Goal: Task Accomplishment & Management: Use online tool/utility

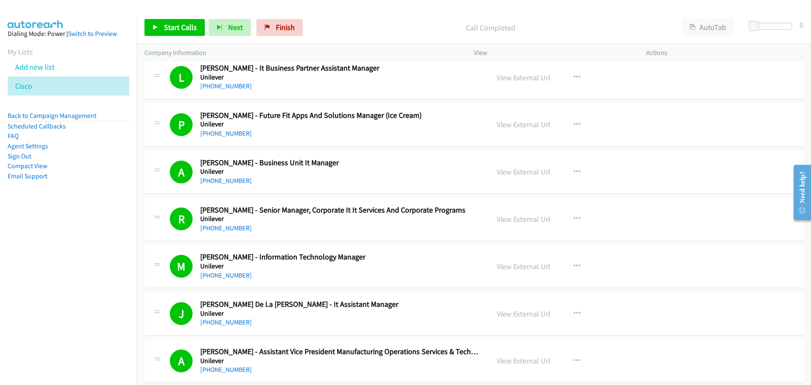
scroll to position [8321, 0]
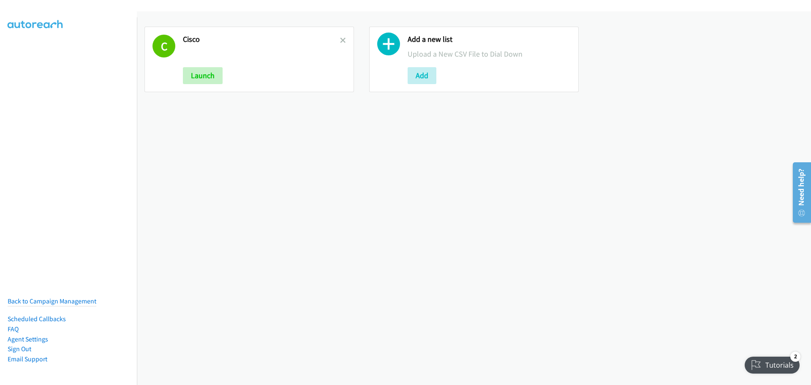
drag, startPoint x: 340, startPoint y: 43, endPoint x: 333, endPoint y: 43, distance: 7.2
click at [340, 43] on icon at bounding box center [343, 41] width 6 height 6
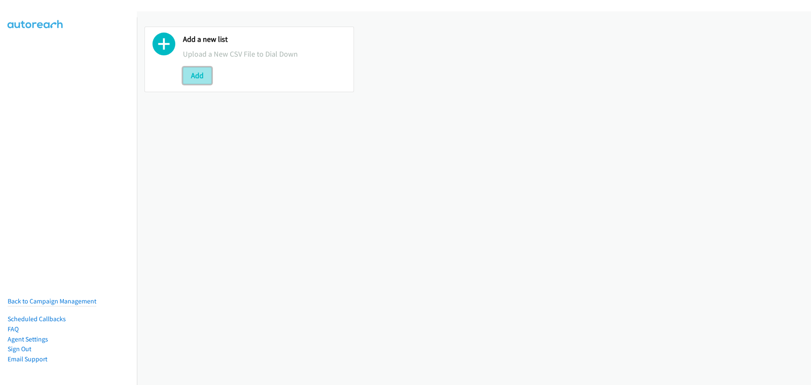
click at [205, 74] on button "Add" at bounding box center [197, 75] width 29 height 17
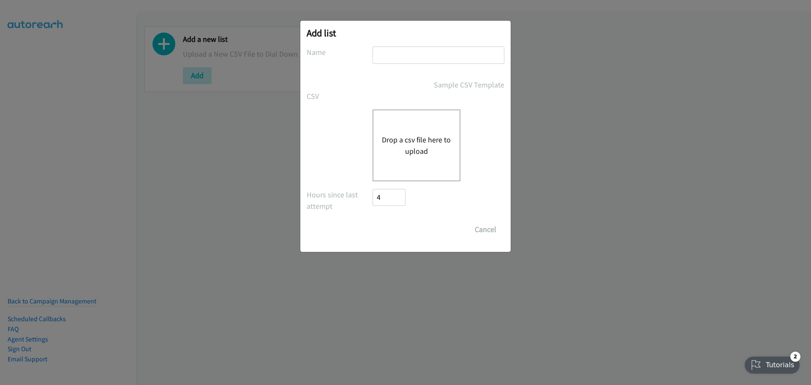
click at [403, 53] on input "text" at bounding box center [439, 54] width 132 height 17
type input "Dell"
click at [405, 220] on form "No phone fields were returned for that Report or List View Please upload a csv …" at bounding box center [406, 141] width 198 height 191
click at [438, 229] on div "Save List Cancel" at bounding box center [439, 229] width 132 height 17
click at [416, 116] on div "Drop a csv file here to upload" at bounding box center [417, 145] width 88 height 72
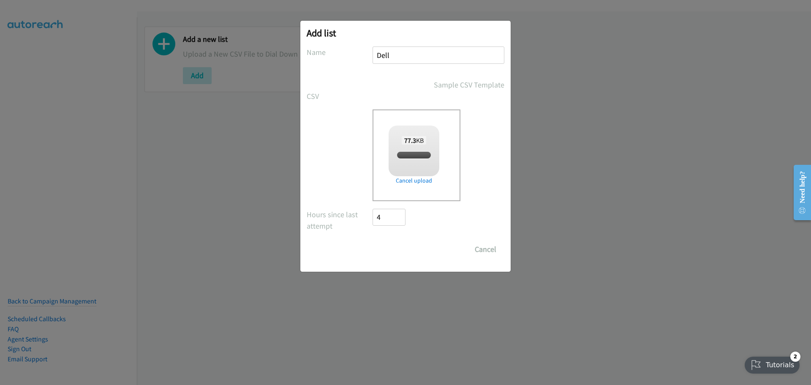
checkbox input "true"
click at [402, 249] on input "Save List" at bounding box center [395, 249] width 44 height 17
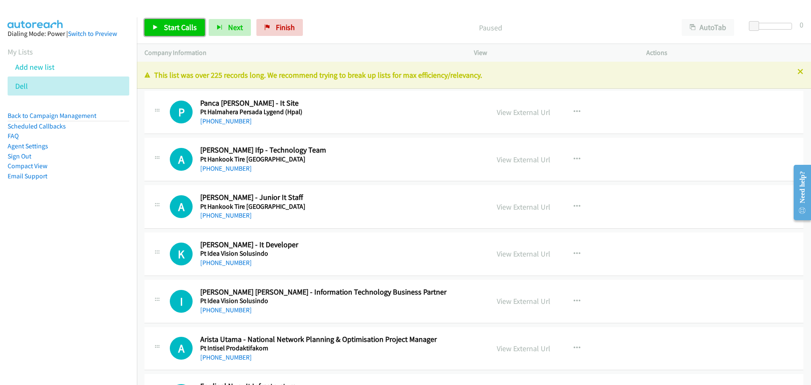
click at [175, 22] on link "Start Calls" at bounding box center [174, 27] width 60 height 17
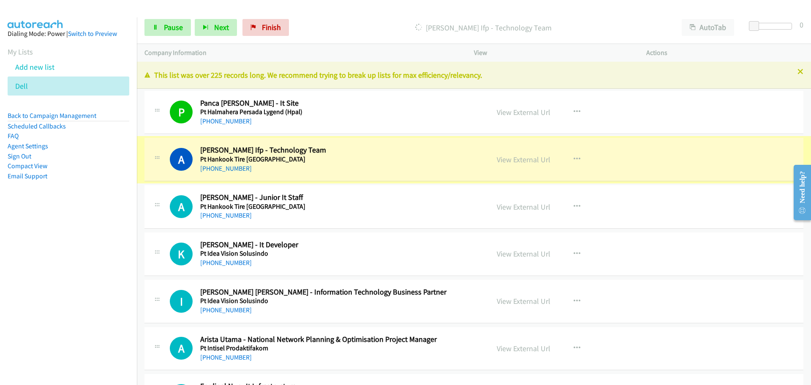
click at [522, 159] on link "View External Url" at bounding box center [524, 160] width 54 height 10
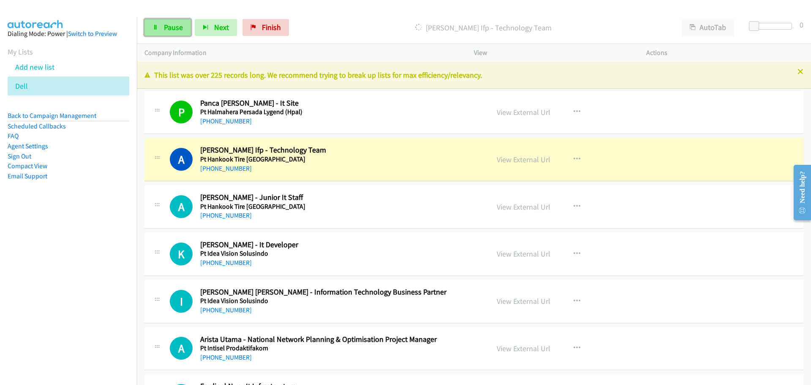
click at [167, 33] on link "Pause" at bounding box center [167, 27] width 46 height 17
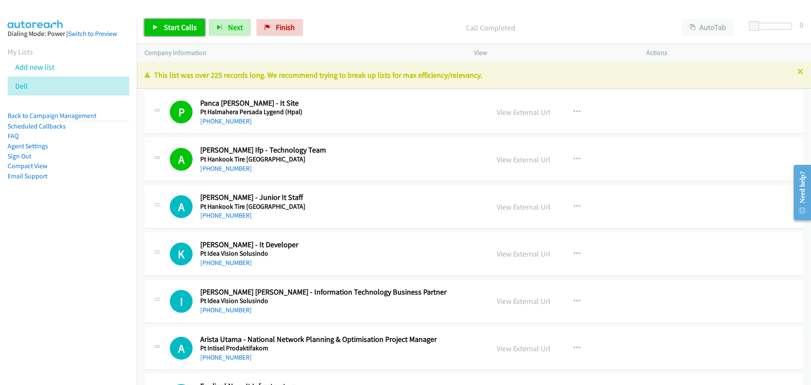
click at [164, 23] on span "Start Calls" at bounding box center [180, 27] width 33 height 10
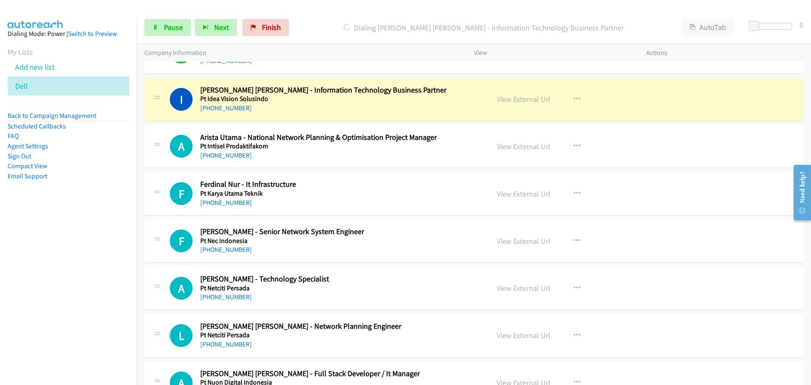
scroll to position [211, 0]
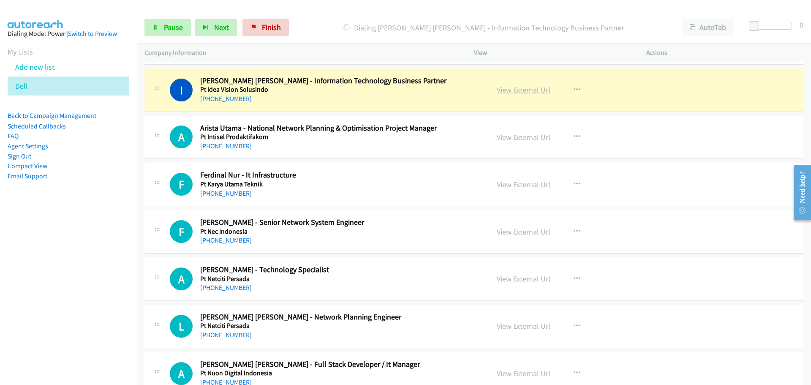
click at [518, 93] on link "View External Url" at bounding box center [524, 90] width 54 height 10
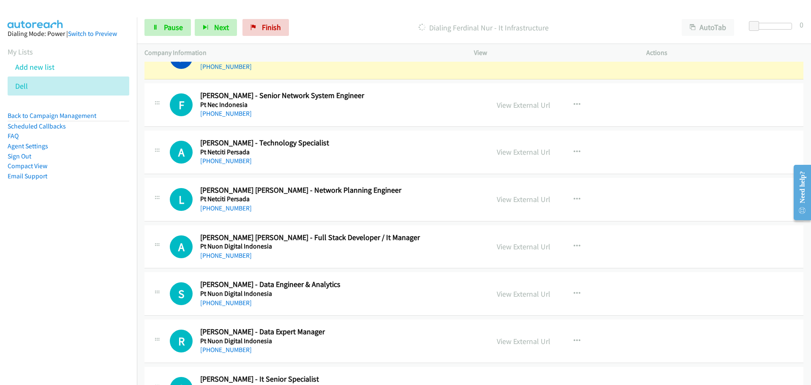
scroll to position [296, 0]
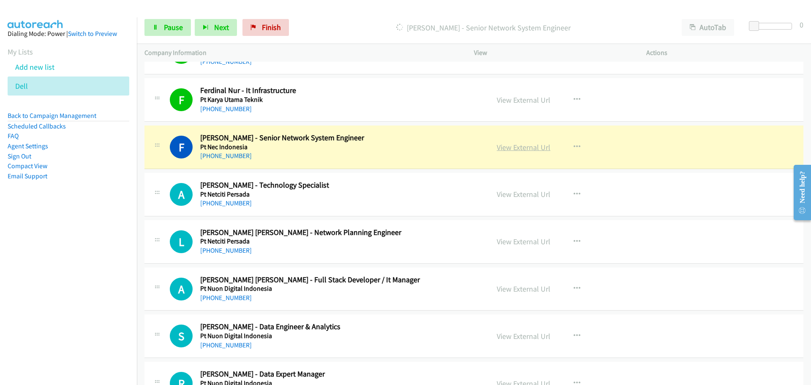
click at [514, 147] on link "View External Url" at bounding box center [524, 147] width 54 height 10
click at [163, 27] on link "Pause" at bounding box center [167, 27] width 46 height 17
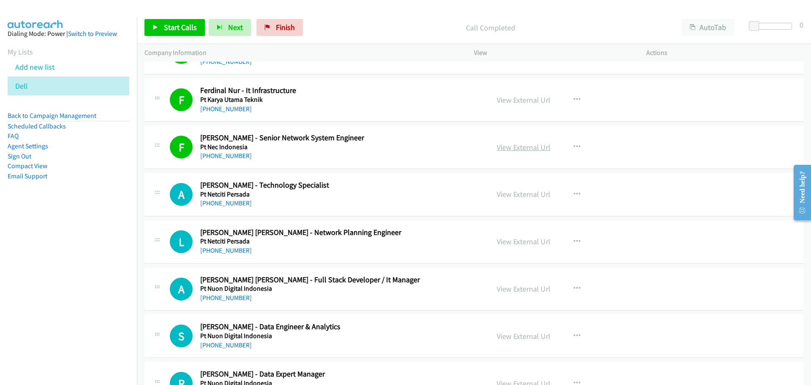
click at [509, 143] on link "View External Url" at bounding box center [524, 147] width 54 height 10
drag, startPoint x: 157, startPoint y: 28, endPoint x: 196, endPoint y: 41, distance: 40.9
click at [157, 29] on icon at bounding box center [155, 28] width 6 height 6
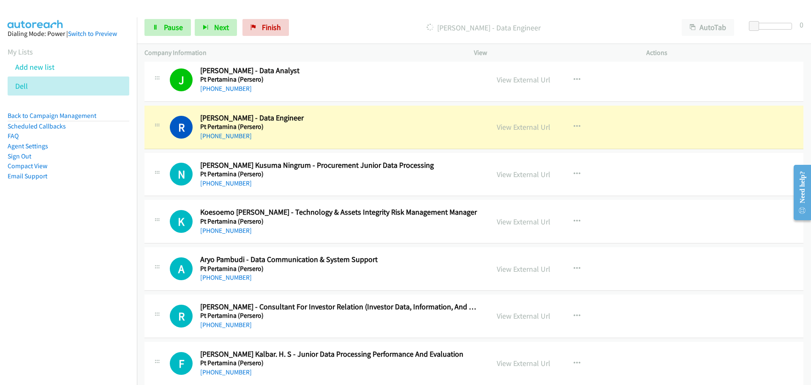
scroll to position [718, 0]
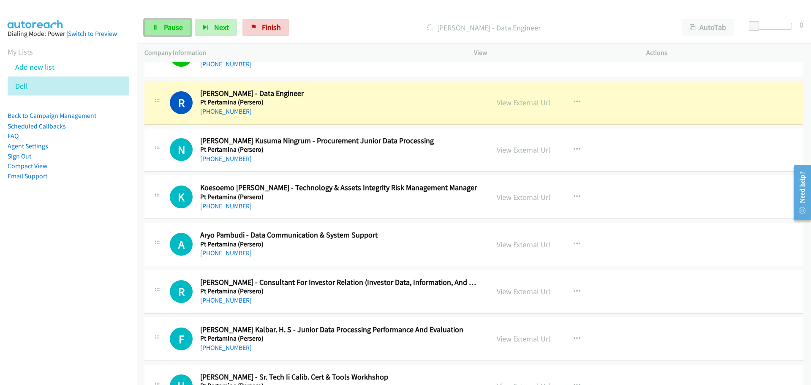
click at [157, 22] on link "Pause" at bounding box center [167, 27] width 46 height 17
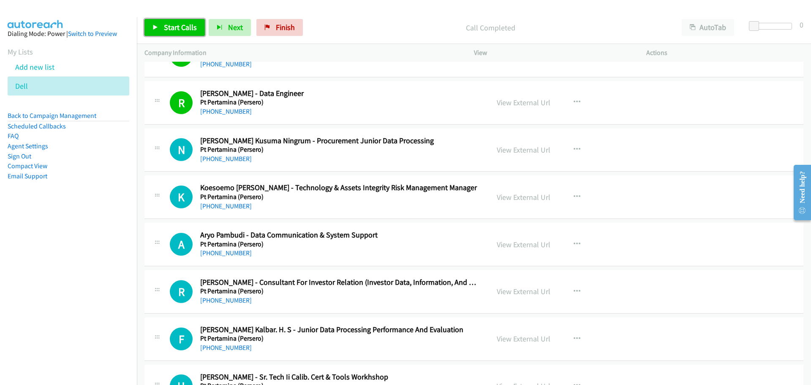
click at [158, 28] on icon at bounding box center [155, 28] width 6 height 6
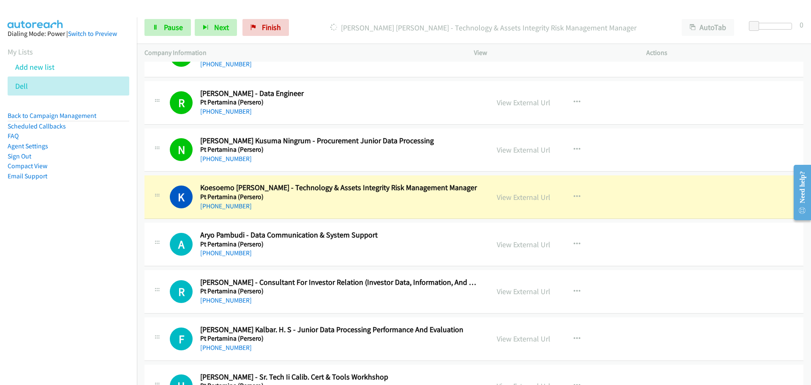
scroll to position [760, 0]
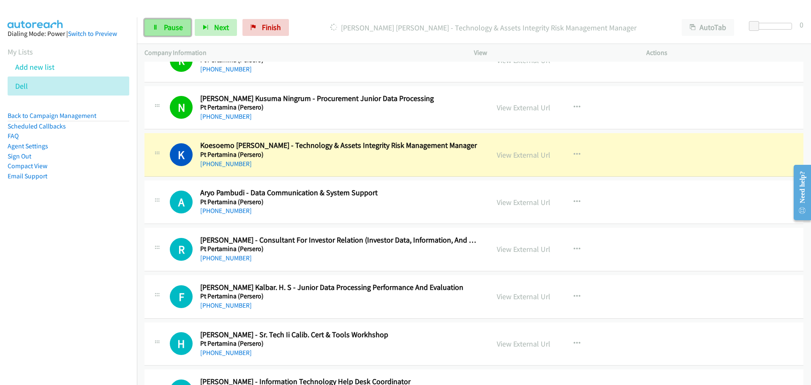
click at [165, 29] on span "Pause" at bounding box center [173, 27] width 19 height 10
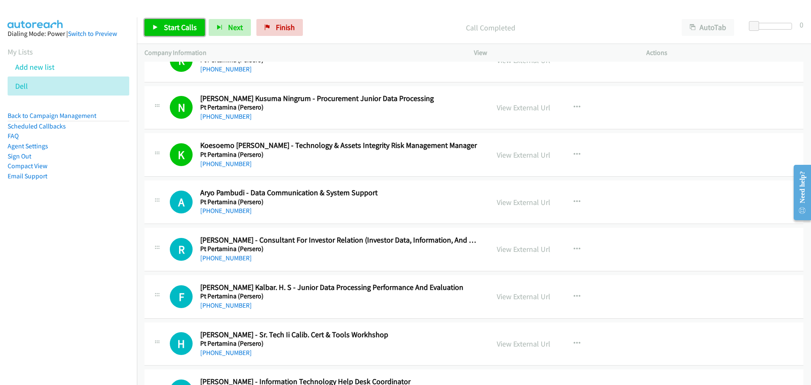
click at [185, 24] on span "Start Calls" at bounding box center [180, 27] width 33 height 10
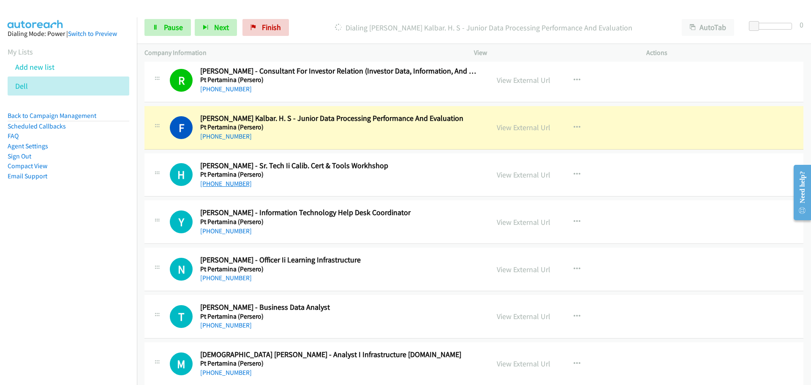
scroll to position [971, 0]
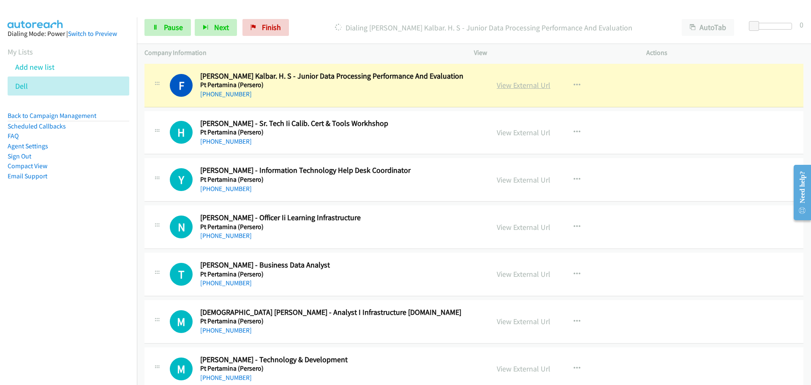
click at [510, 84] on link "View External Url" at bounding box center [524, 85] width 54 height 10
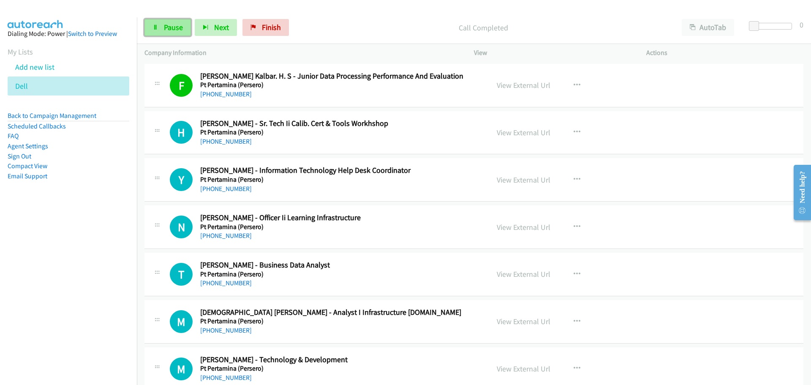
click at [164, 27] on span "Pause" at bounding box center [173, 27] width 19 height 10
click at [162, 33] on link "Start Calls" at bounding box center [174, 27] width 60 height 17
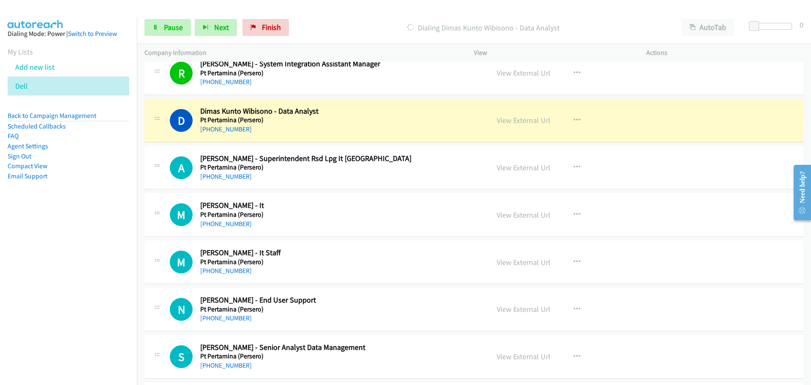
scroll to position [1943, 0]
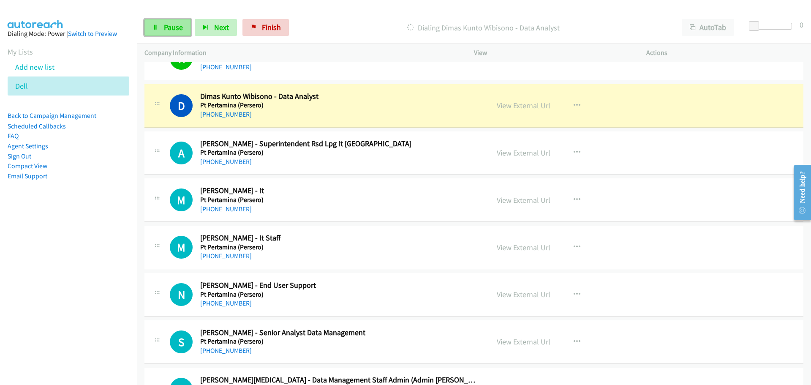
click at [170, 24] on span "Pause" at bounding box center [173, 27] width 19 height 10
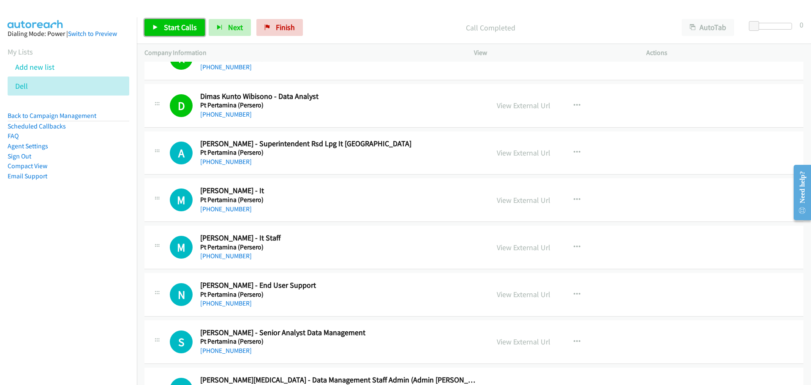
click at [183, 25] on span "Start Calls" at bounding box center [180, 27] width 33 height 10
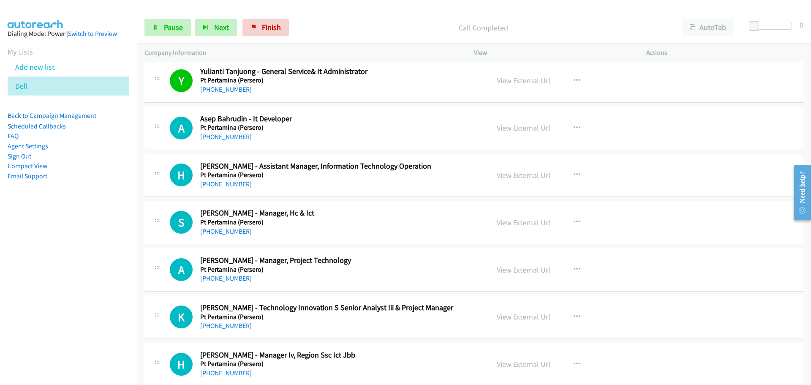
scroll to position [2492, 0]
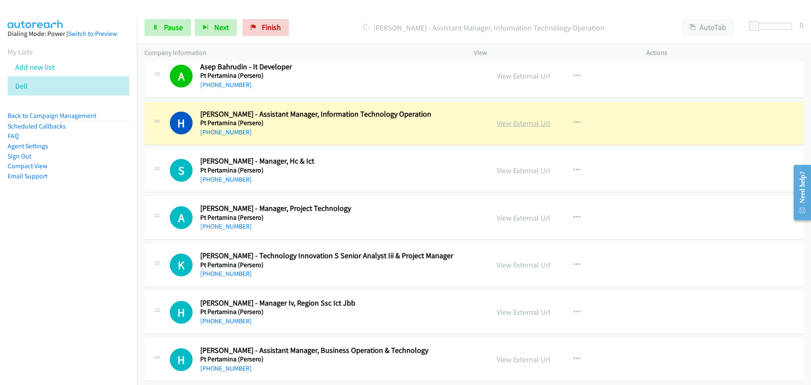
click at [530, 122] on link "View External Url" at bounding box center [524, 123] width 54 height 10
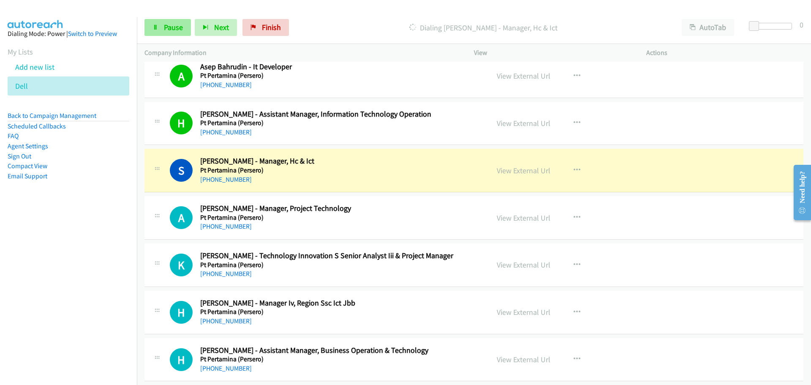
click at [159, 36] on div "Start Calls Pause Next Finish Dialing Sandra Tumade - Manager, Hc & Ict AutoTab…" at bounding box center [474, 27] width 674 height 33
click at [166, 14] on div "Start Calls Pause Next Finish Dialing Sandra Tumade - Manager, Hc & Ict AutoTab…" at bounding box center [474, 27] width 674 height 33
click at [166, 24] on span "Pause" at bounding box center [173, 27] width 19 height 10
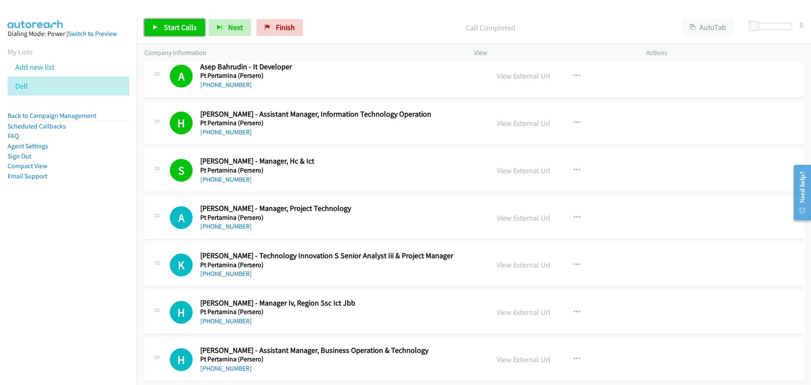
drag, startPoint x: 151, startPoint y: 30, endPoint x: 142, endPoint y: 33, distance: 8.8
click at [151, 30] on link "Start Calls" at bounding box center [174, 27] width 60 height 17
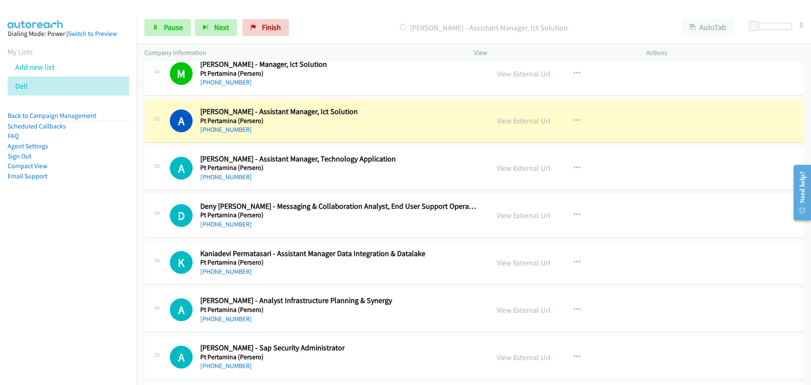
scroll to position [2914, 0]
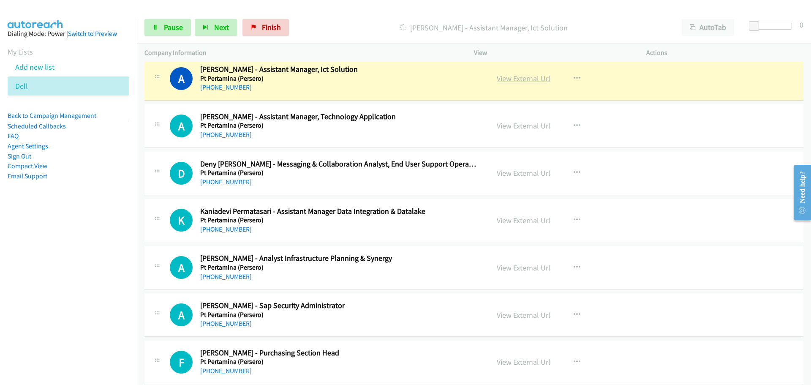
click at [511, 79] on link "View External Url" at bounding box center [524, 78] width 54 height 10
click at [171, 28] on span "Pause" at bounding box center [173, 27] width 19 height 10
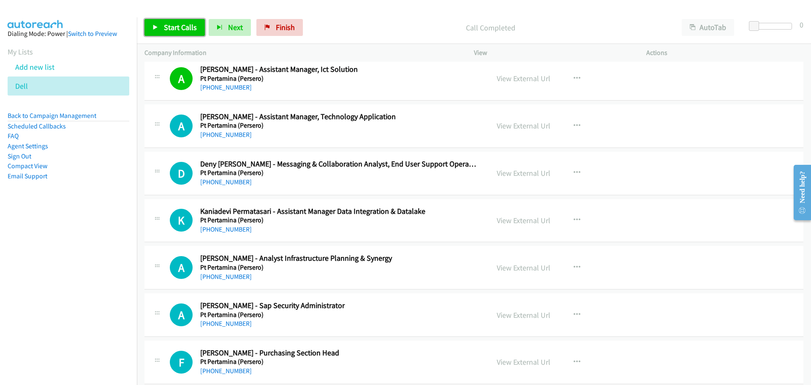
click at [161, 31] on link "Start Calls" at bounding box center [174, 27] width 60 height 17
click at [521, 77] on link "View External Url" at bounding box center [524, 78] width 54 height 10
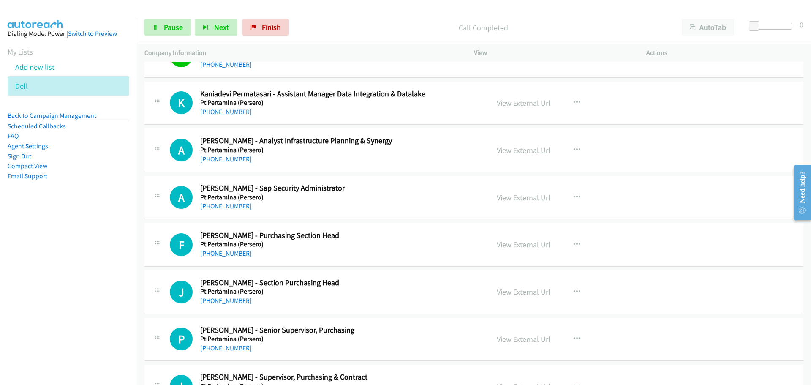
scroll to position [3041, 0]
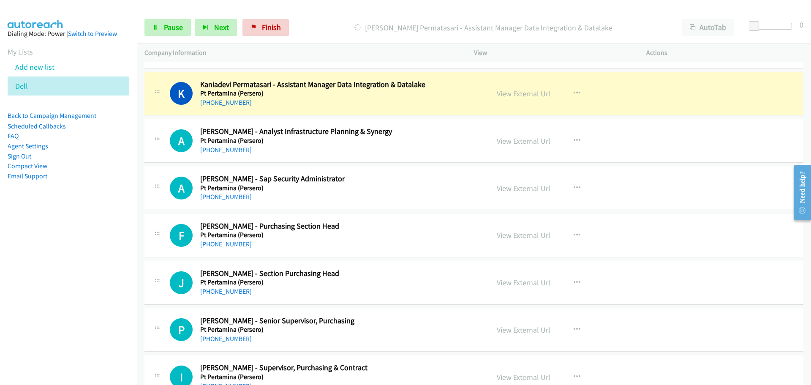
click at [527, 93] on link "View External Url" at bounding box center [524, 94] width 54 height 10
click at [166, 24] on span "Pause" at bounding box center [173, 27] width 19 height 10
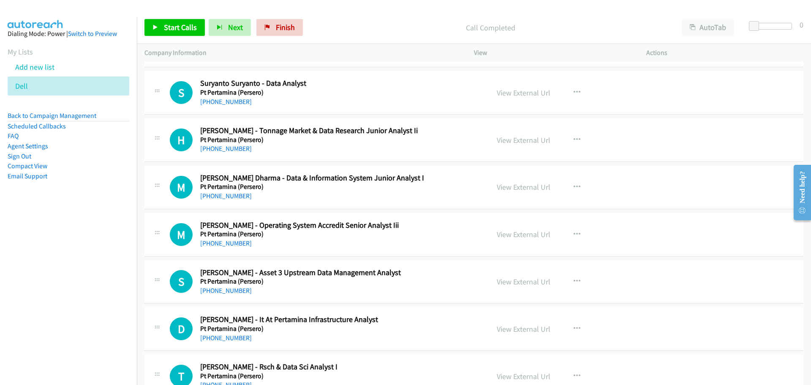
scroll to position [9968, 0]
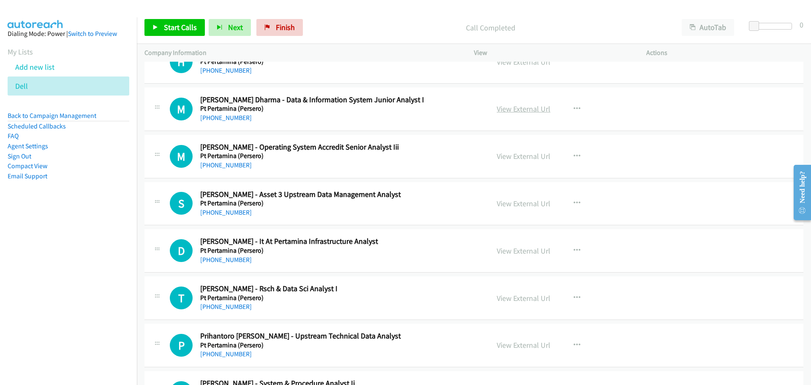
click at [519, 109] on link "View External Url" at bounding box center [524, 109] width 54 height 10
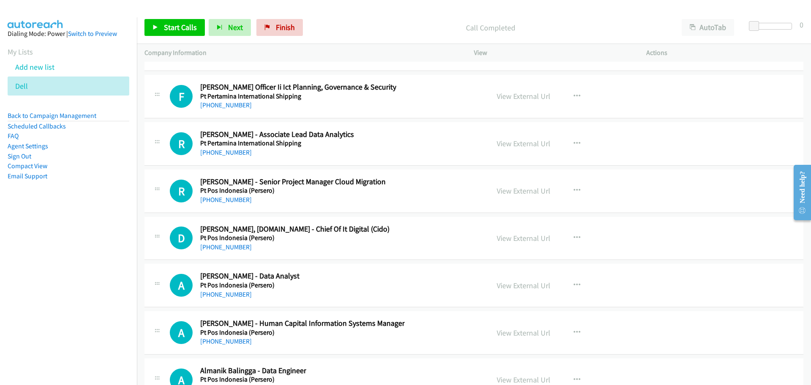
scroll to position [13433, 0]
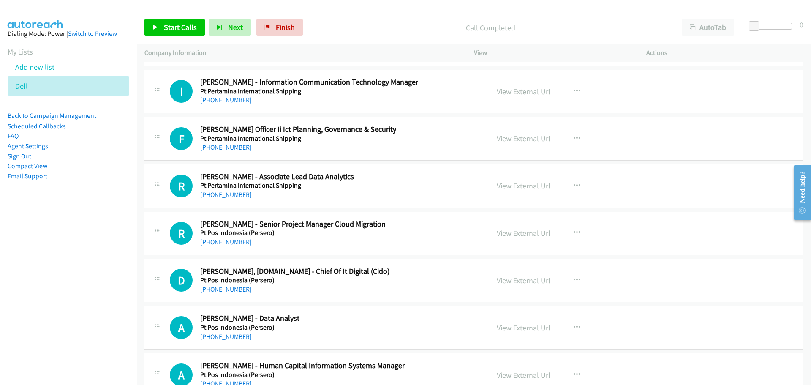
click at [510, 88] on link "View External Url" at bounding box center [524, 92] width 54 height 10
click at [575, 89] on icon "button" at bounding box center [577, 91] width 7 height 7
click at [524, 146] on link "Start Calls Here" at bounding box center [532, 146] width 112 height 17
click at [166, 27] on span "Start Calls" at bounding box center [180, 27] width 33 height 10
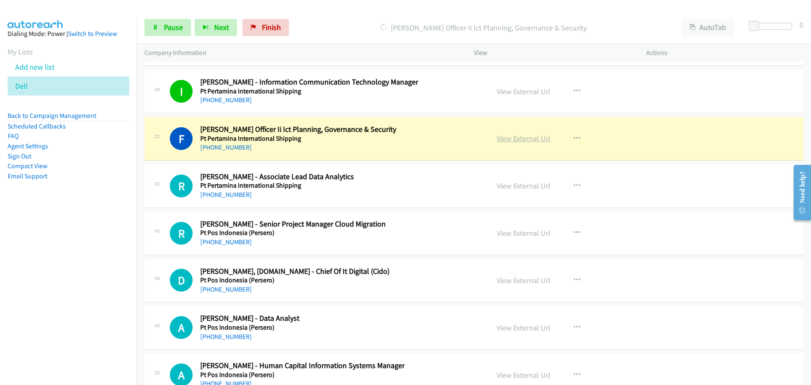
click at [520, 141] on link "View External Url" at bounding box center [524, 138] width 54 height 10
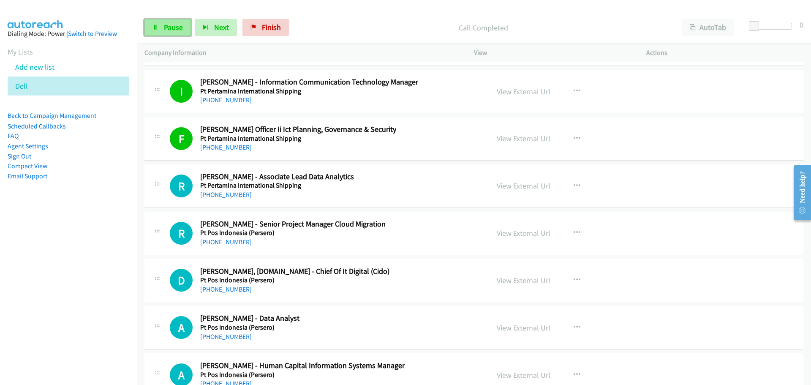
click at [158, 31] on link "Pause" at bounding box center [167, 27] width 46 height 17
click at [181, 30] on span "Start Calls" at bounding box center [180, 27] width 33 height 10
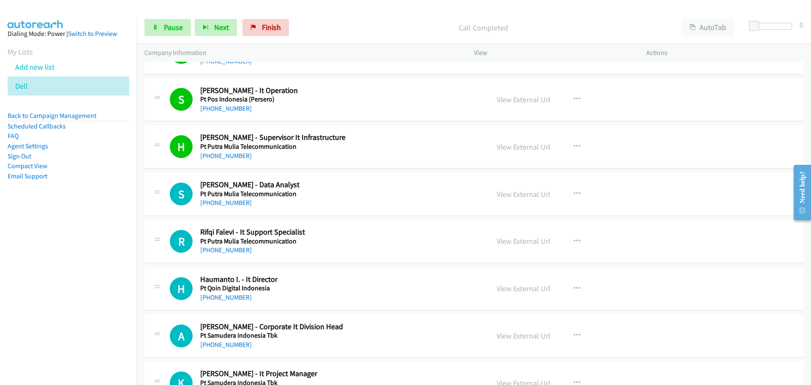
scroll to position [13898, 0]
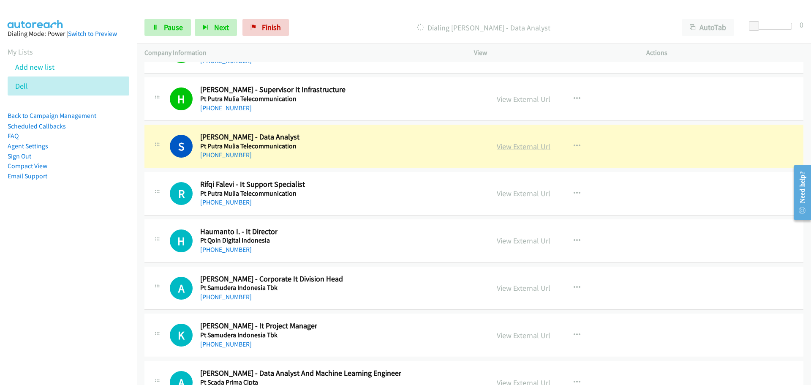
click at [531, 147] on link "View External Url" at bounding box center [524, 146] width 54 height 10
click at [177, 27] on span "Pause" at bounding box center [173, 27] width 19 height 10
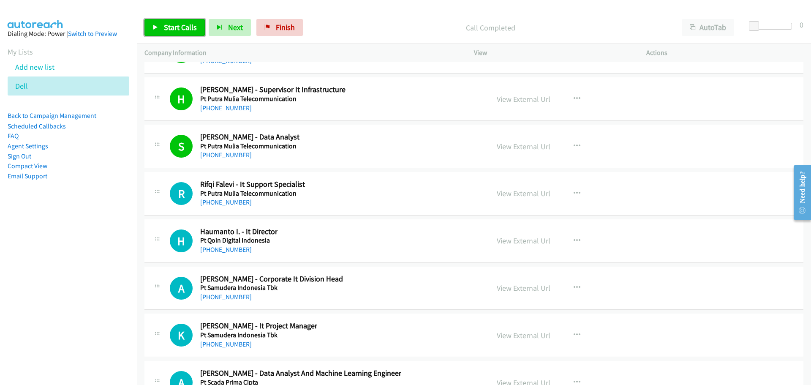
click at [163, 30] on link "Start Calls" at bounding box center [174, 27] width 60 height 17
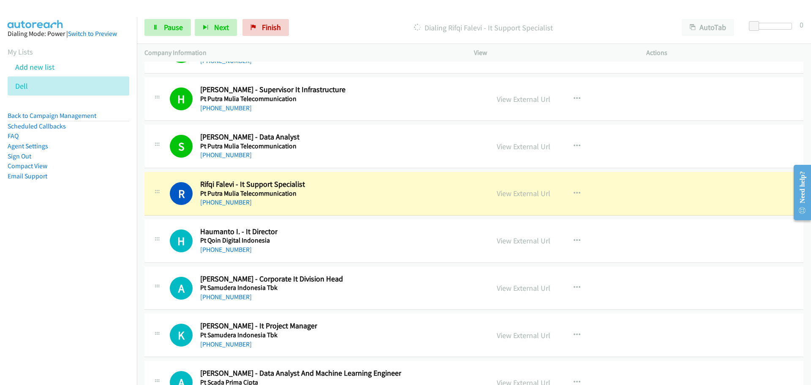
scroll to position [13982, 0]
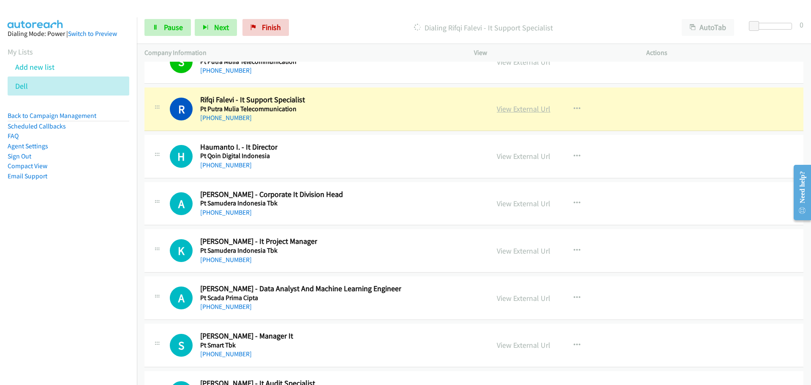
click at [530, 107] on link "View External Url" at bounding box center [524, 109] width 54 height 10
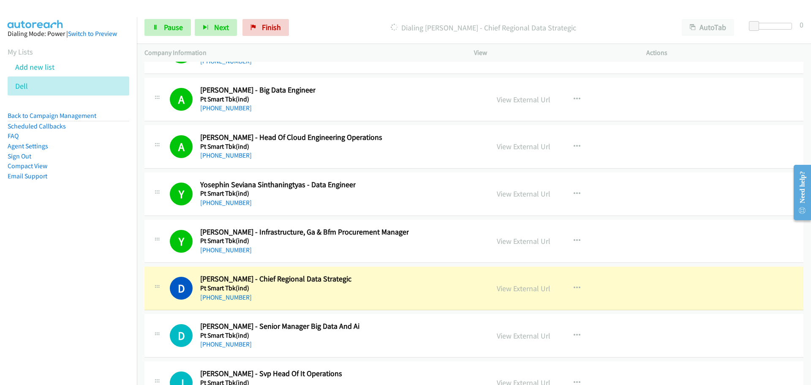
scroll to position [14912, 0]
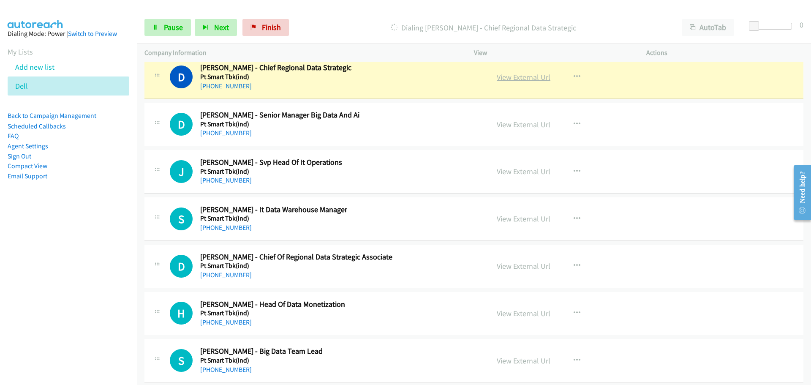
click at [512, 76] on link "View External Url" at bounding box center [524, 77] width 54 height 10
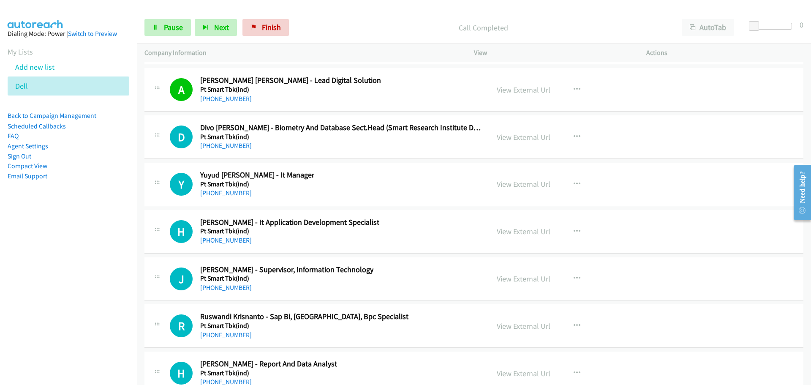
scroll to position [15461, 0]
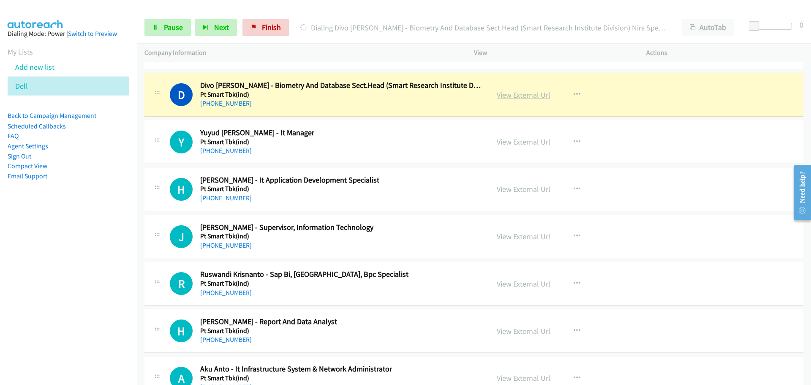
click at [533, 93] on link "View External Url" at bounding box center [524, 95] width 54 height 10
click at [177, 29] on span "Pause" at bounding box center [173, 27] width 19 height 10
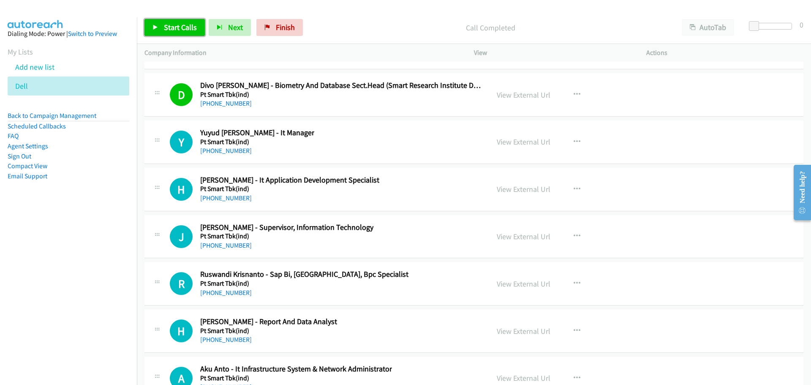
click at [185, 30] on span "Start Calls" at bounding box center [180, 27] width 33 height 10
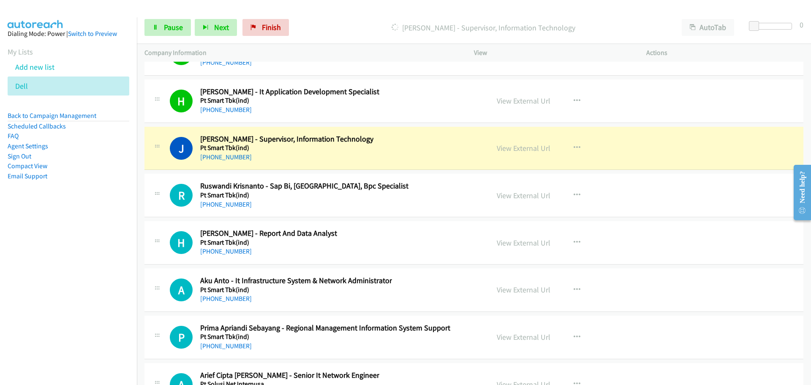
scroll to position [15587, 0]
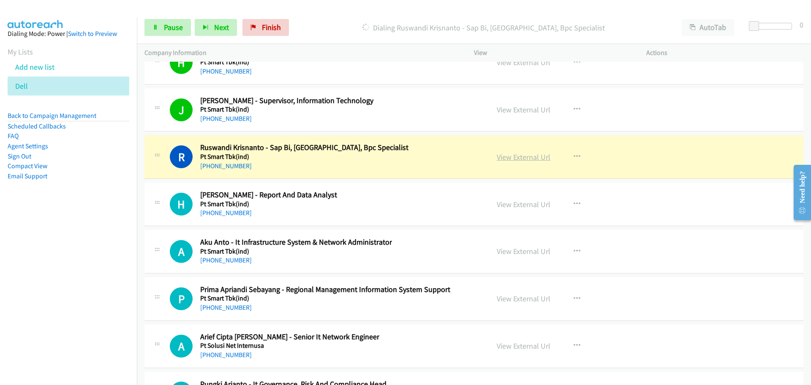
click at [514, 156] on link "View External Url" at bounding box center [524, 157] width 54 height 10
click at [171, 32] on link "Pause" at bounding box center [167, 27] width 46 height 17
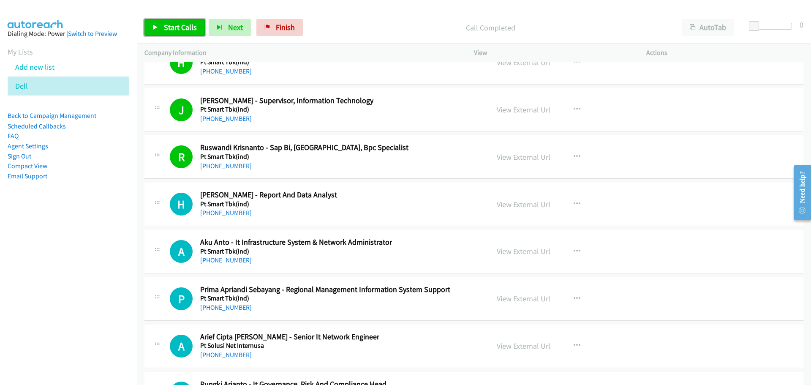
click at [165, 32] on span "Start Calls" at bounding box center [180, 27] width 33 height 10
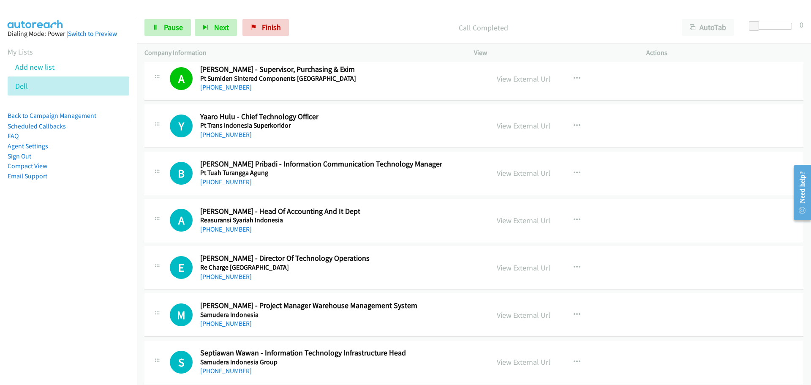
scroll to position [16010, 0]
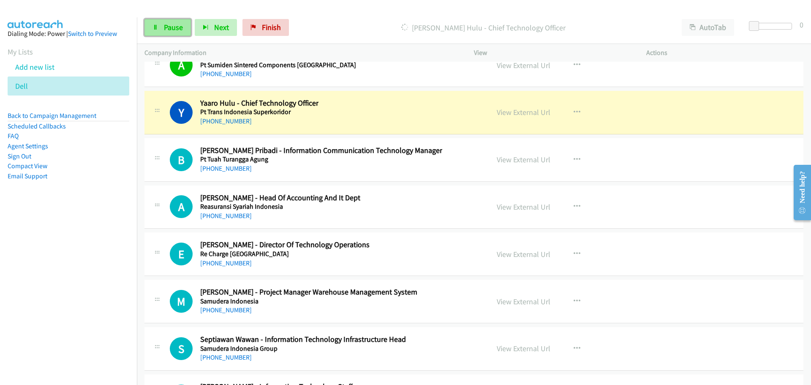
drag, startPoint x: 162, startPoint y: 29, endPoint x: 34, endPoint y: 86, distance: 140.5
click at [162, 29] on link "Pause" at bounding box center [167, 27] width 46 height 17
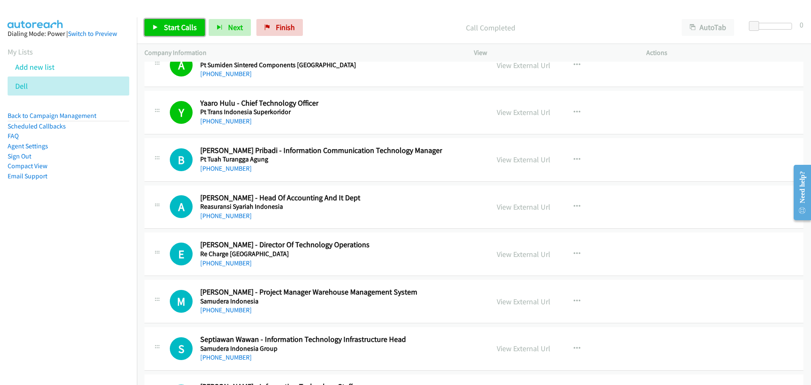
click at [174, 25] on span "Start Calls" at bounding box center [180, 27] width 33 height 10
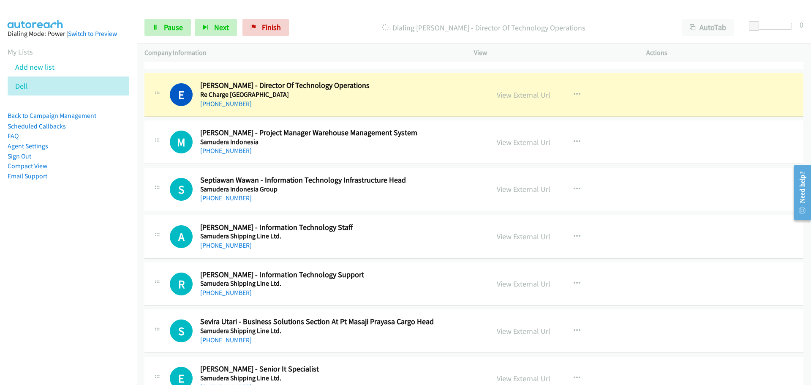
scroll to position [16179, 0]
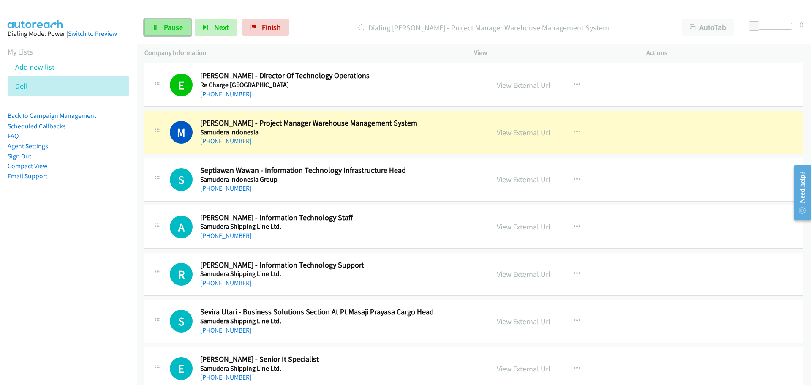
click at [164, 35] on link "Pause" at bounding box center [167, 27] width 46 height 17
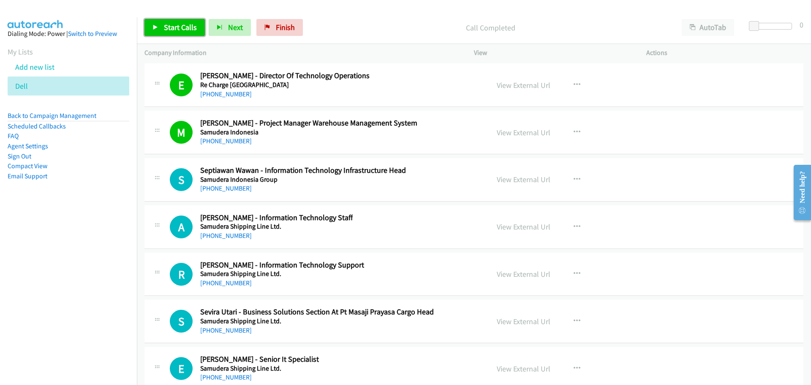
click at [168, 29] on span "Start Calls" at bounding box center [180, 27] width 33 height 10
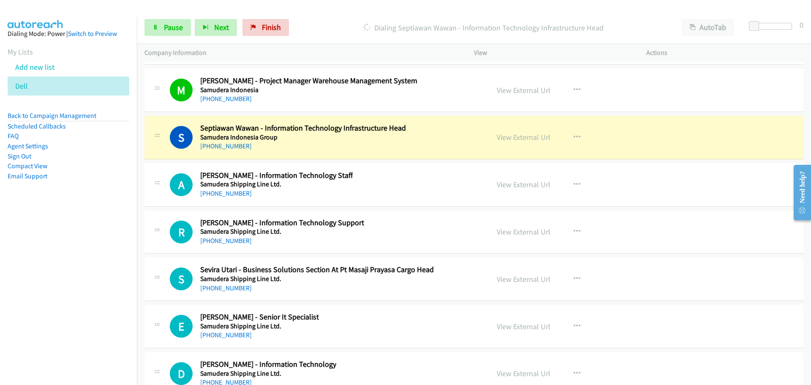
scroll to position [16263, 0]
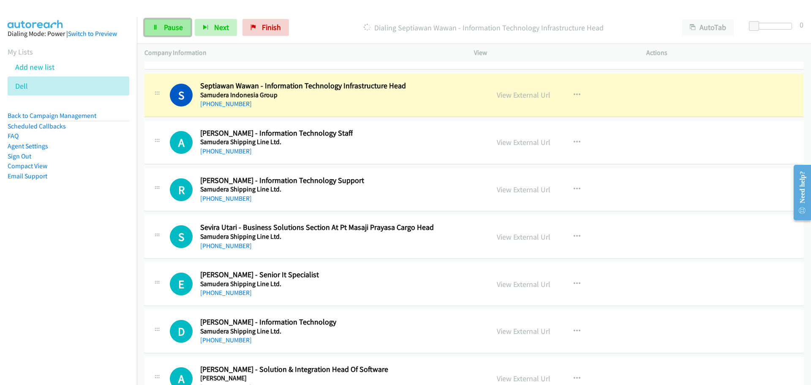
click at [168, 24] on span "Pause" at bounding box center [173, 27] width 19 height 10
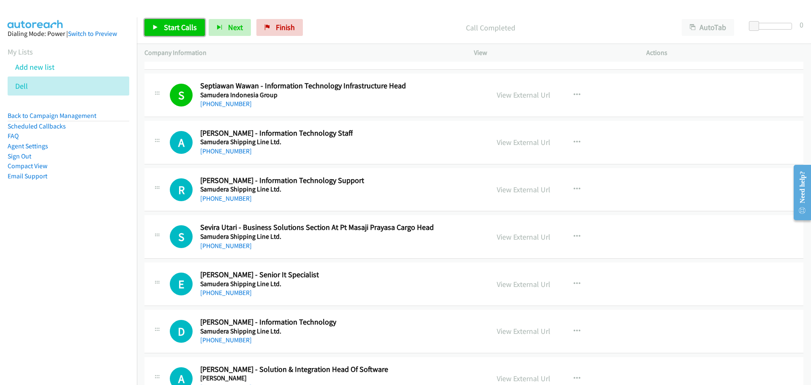
click at [170, 30] on span "Start Calls" at bounding box center [180, 27] width 33 height 10
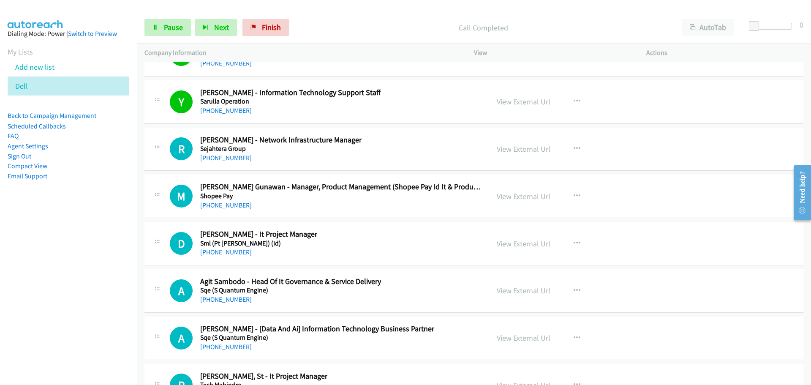
scroll to position [16601, 0]
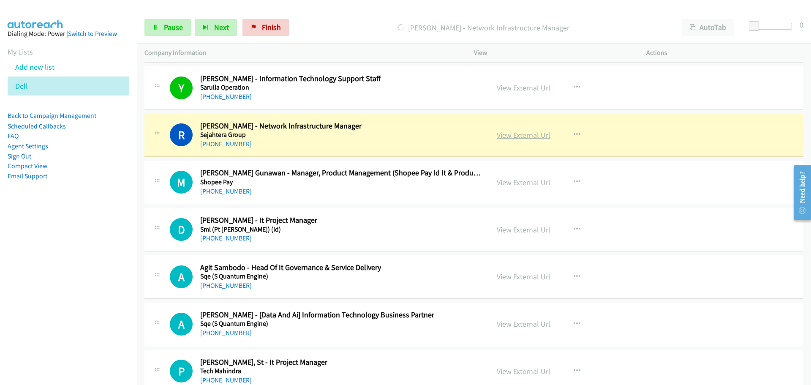
click at [531, 132] on link "View External Url" at bounding box center [524, 135] width 54 height 10
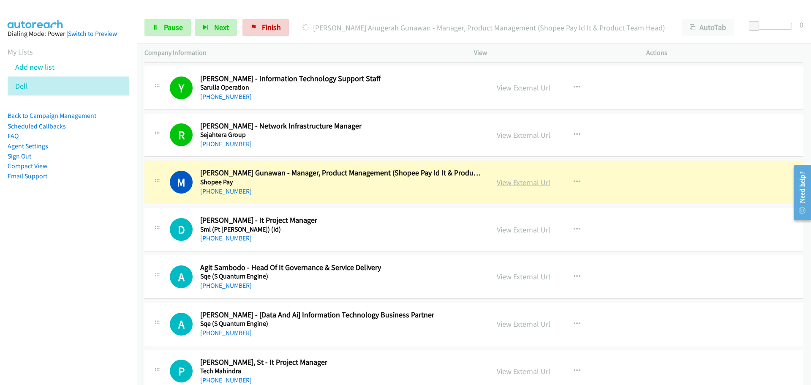
click at [527, 184] on link "View External Url" at bounding box center [524, 182] width 54 height 10
click at [173, 26] on span "Pause" at bounding box center [173, 27] width 19 height 10
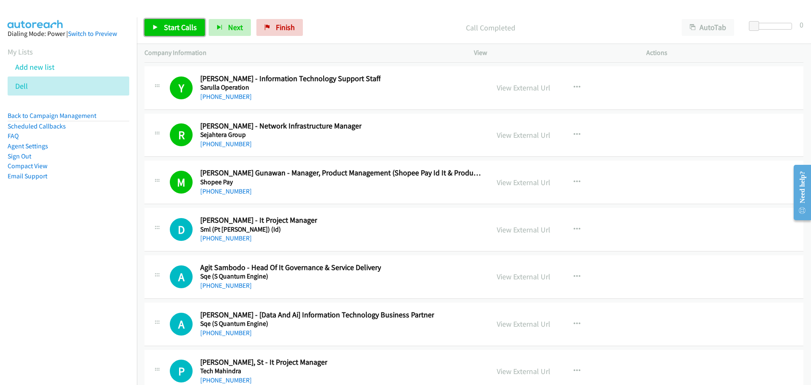
click at [166, 23] on span "Start Calls" at bounding box center [180, 27] width 33 height 10
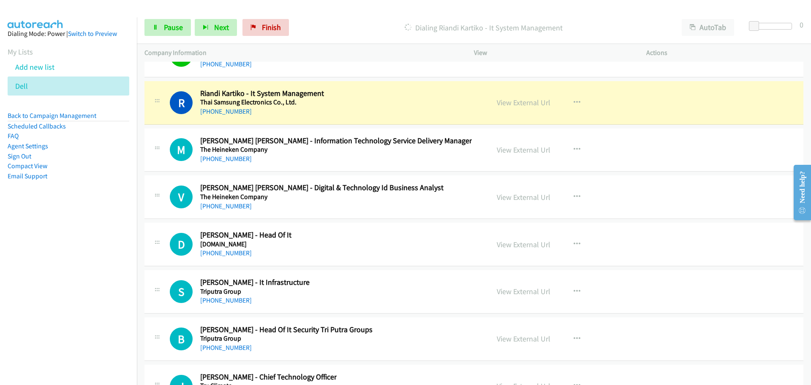
scroll to position [17579, 0]
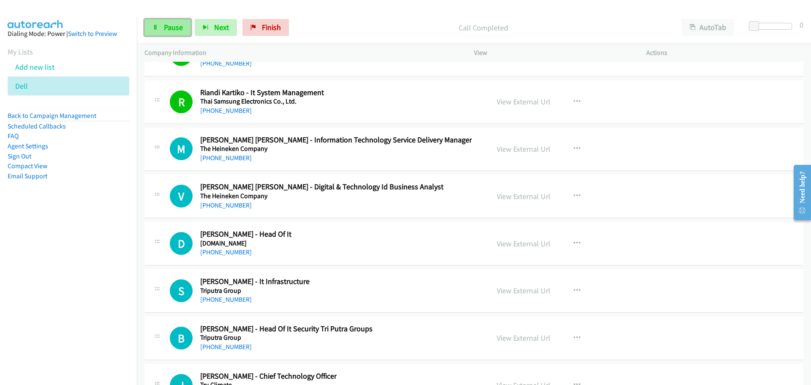
click at [154, 32] on link "Pause" at bounding box center [167, 27] width 46 height 17
click at [189, 31] on span "Start Calls" at bounding box center [180, 27] width 33 height 10
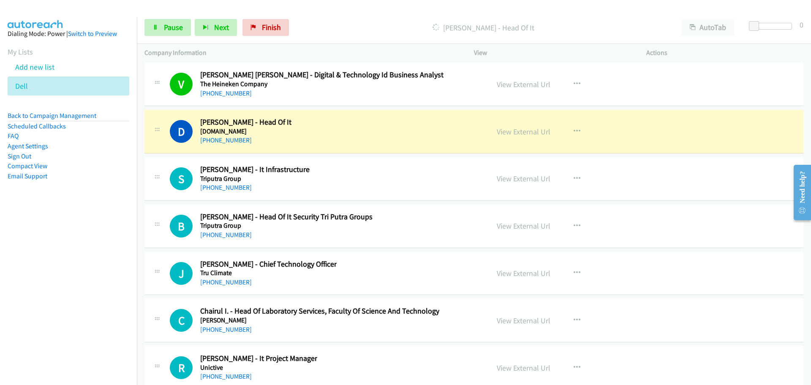
scroll to position [17706, 0]
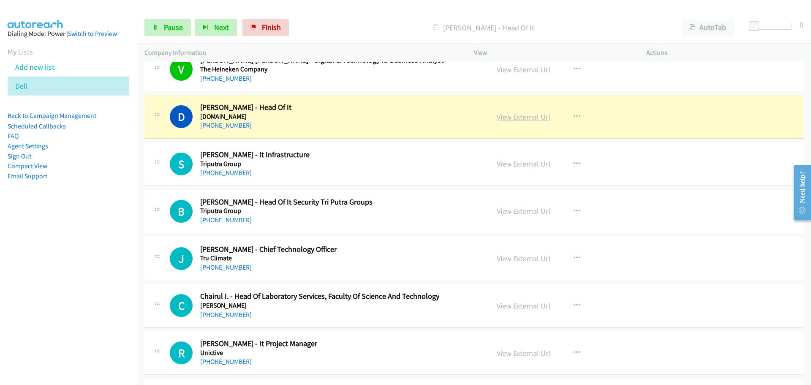
click at [528, 115] on link "View External Url" at bounding box center [524, 117] width 54 height 10
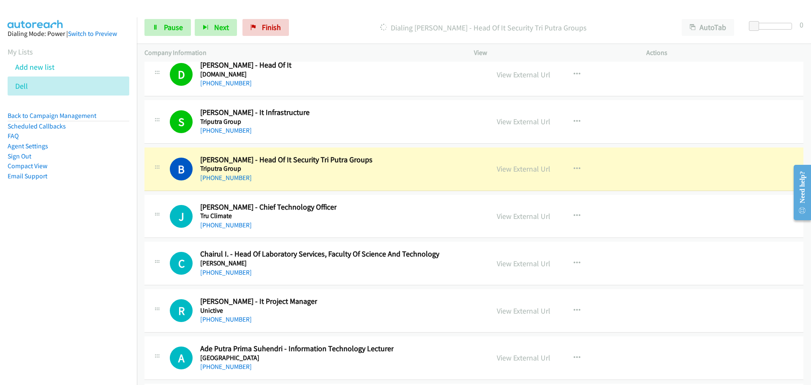
scroll to position [17790, 0]
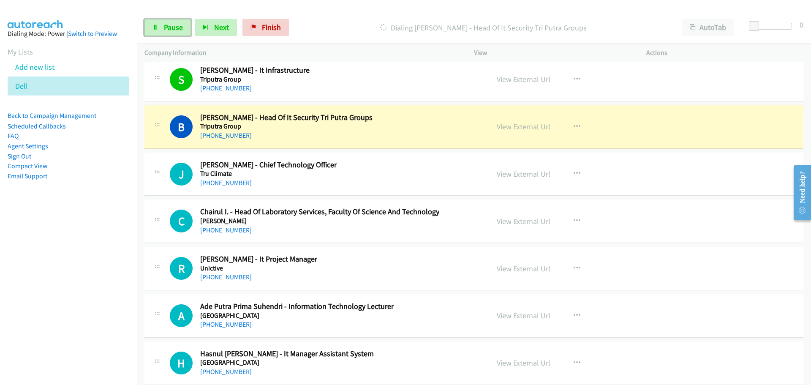
click at [164, 21] on link "Pause" at bounding box center [167, 27] width 46 height 17
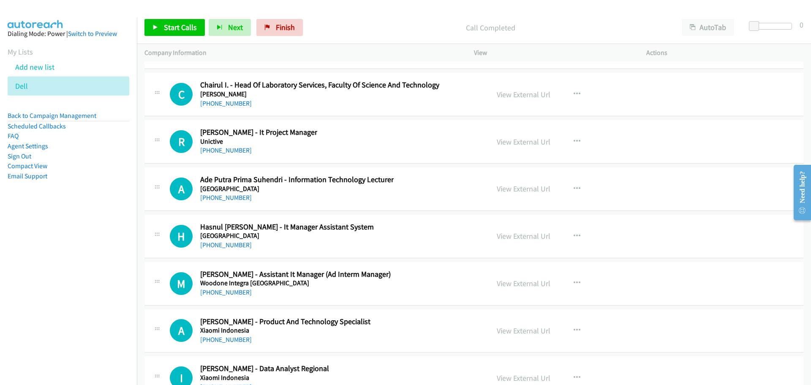
scroll to position [17875, 0]
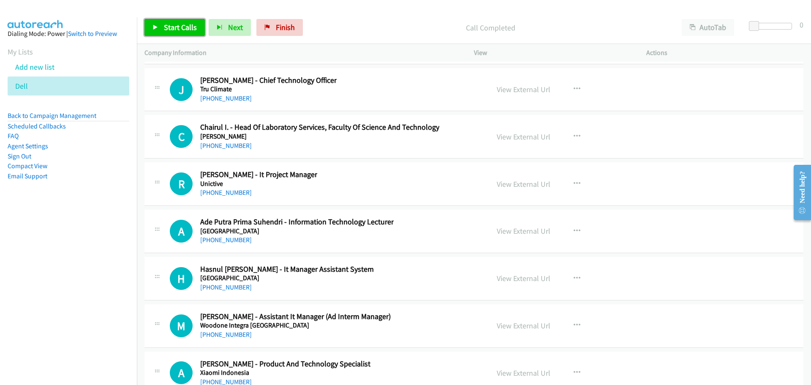
click at [161, 27] on link "Start Calls" at bounding box center [174, 27] width 60 height 17
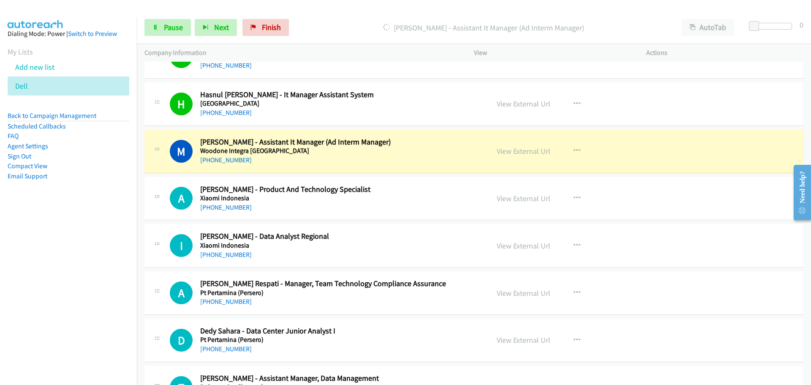
scroll to position [18086, 0]
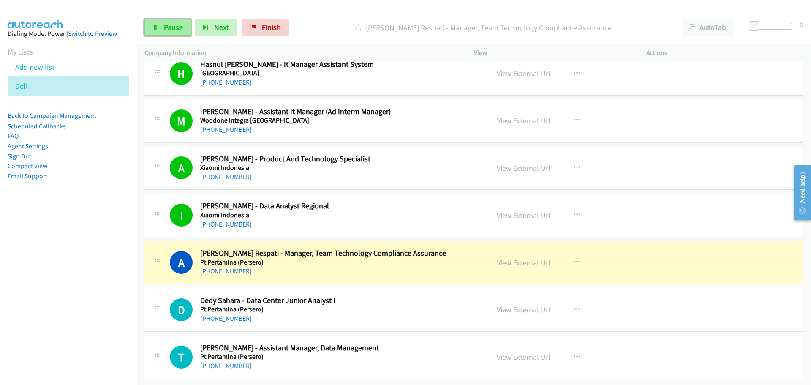
click at [178, 29] on span "Pause" at bounding box center [173, 27] width 19 height 10
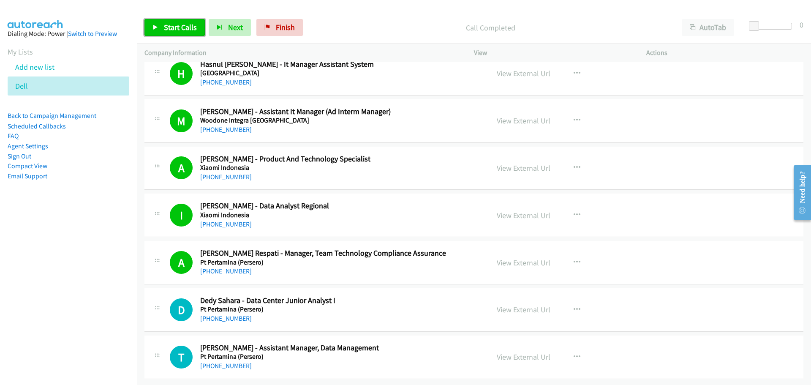
click at [180, 28] on span "Start Calls" at bounding box center [180, 27] width 33 height 10
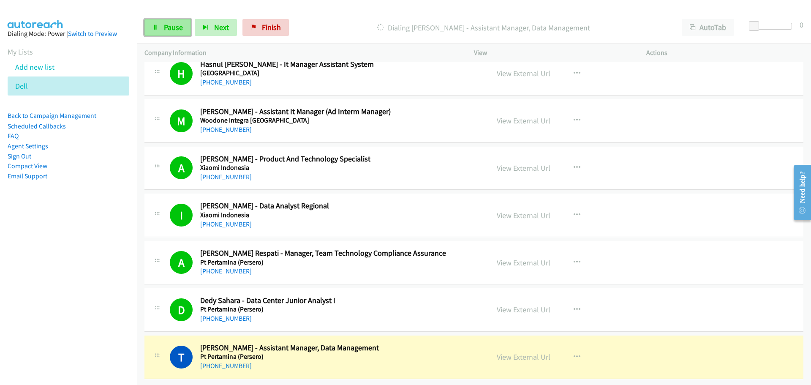
click at [161, 25] on link "Pause" at bounding box center [167, 27] width 46 height 17
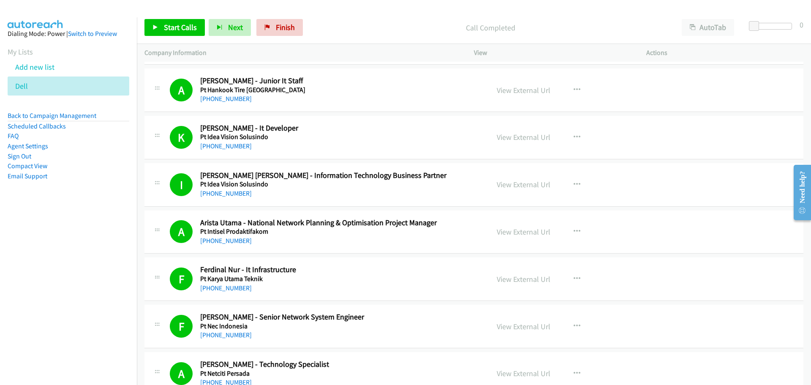
scroll to position [0, 0]
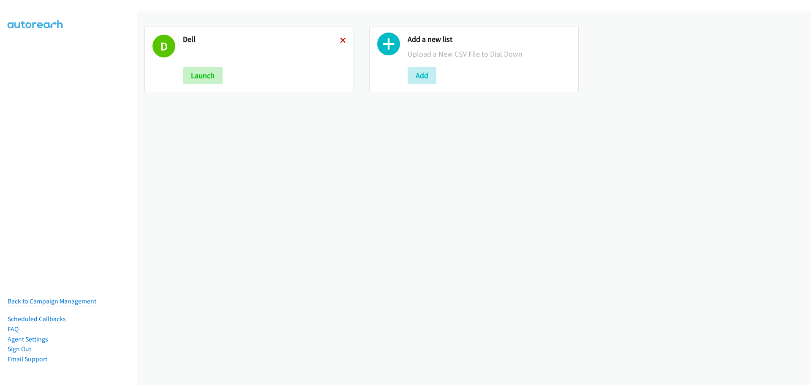
click at [340, 38] on icon at bounding box center [343, 41] width 6 height 6
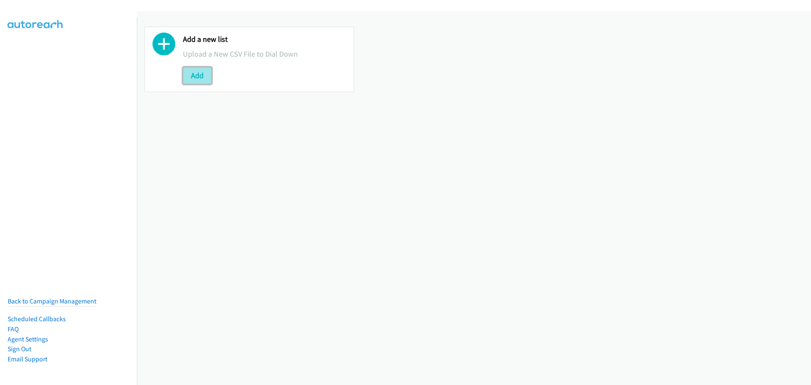
click at [202, 79] on button "Add" at bounding box center [197, 75] width 29 height 17
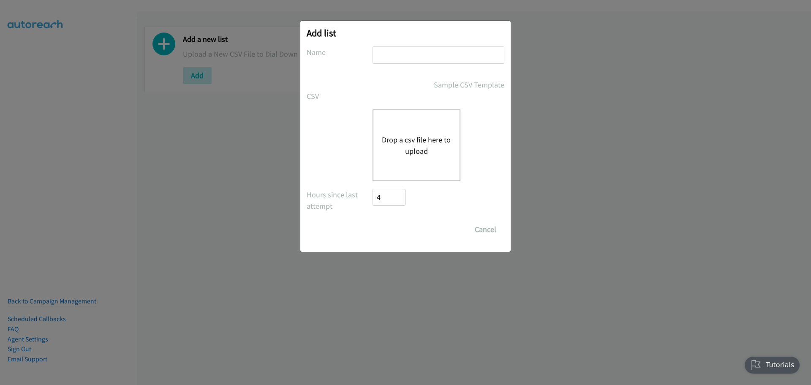
click at [433, 140] on button "Drop a csv file here to upload" at bounding box center [416, 145] width 69 height 23
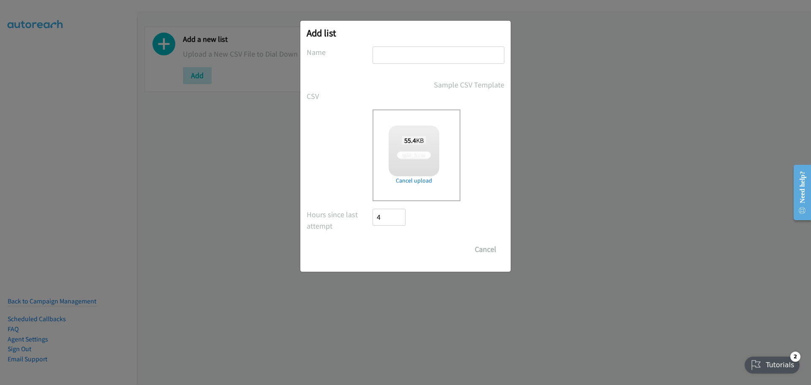
click at [455, 46] on div "Add list No phone fields were returned for that Report or List View Please uplo…" at bounding box center [405, 146] width 210 height 251
click at [436, 63] on input "text" at bounding box center [439, 54] width 132 height 17
checkbox input "true"
type input "Dell"
click at [397, 249] on input "Save List" at bounding box center [395, 249] width 44 height 17
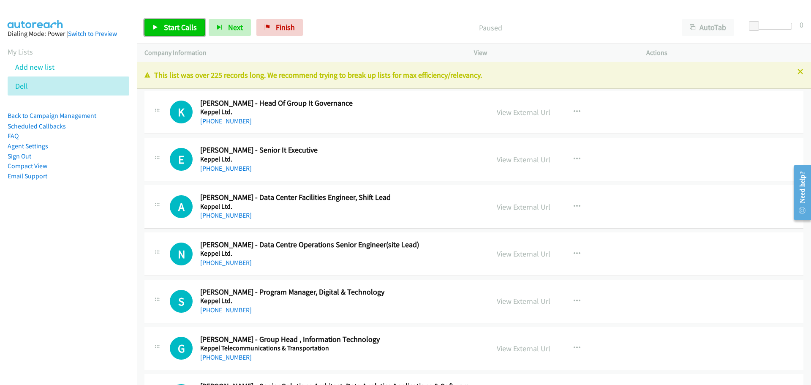
click at [188, 33] on link "Start Calls" at bounding box center [174, 27] width 60 height 17
click at [523, 112] on link "View External Url" at bounding box center [524, 112] width 54 height 10
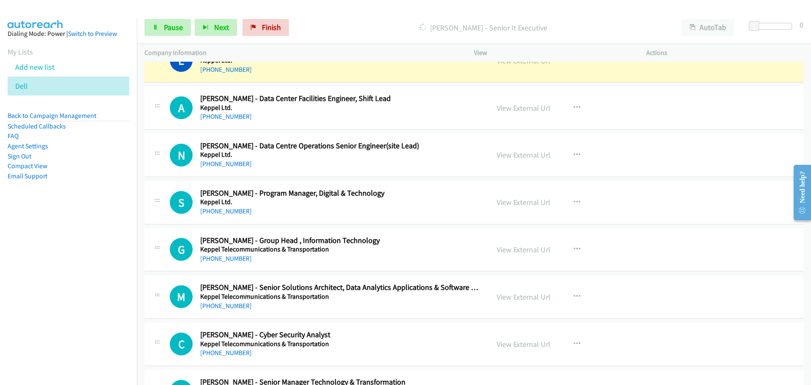
scroll to position [84, 0]
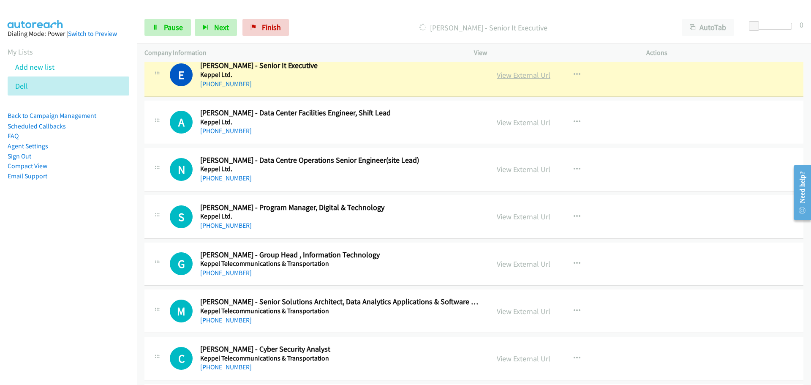
click at [525, 73] on link "View External Url" at bounding box center [524, 75] width 54 height 10
click at [162, 26] on link "Pause" at bounding box center [167, 27] width 46 height 17
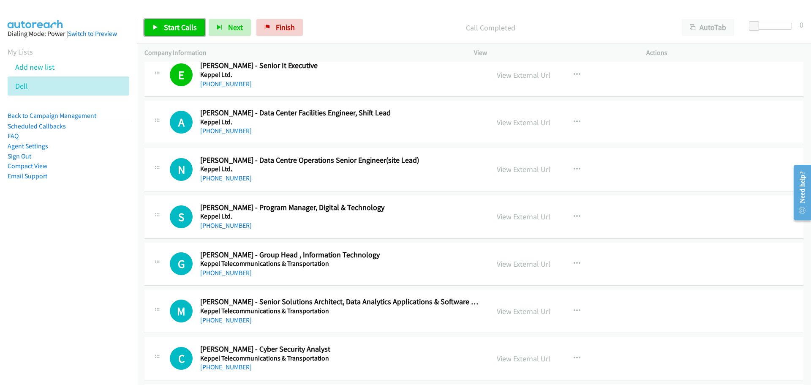
click at [151, 22] on link "Start Calls" at bounding box center [174, 27] width 60 height 17
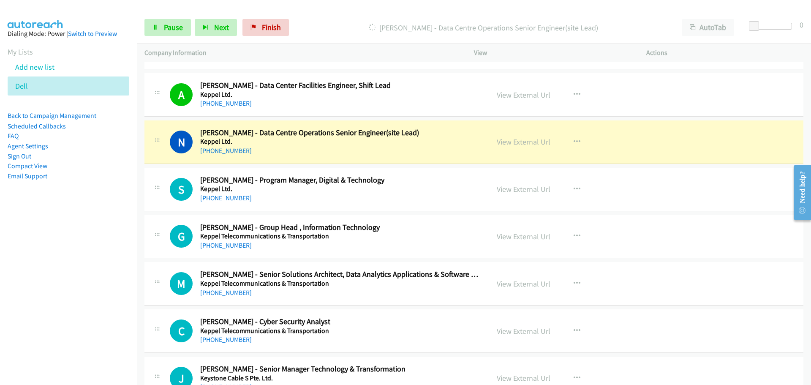
scroll to position [127, 0]
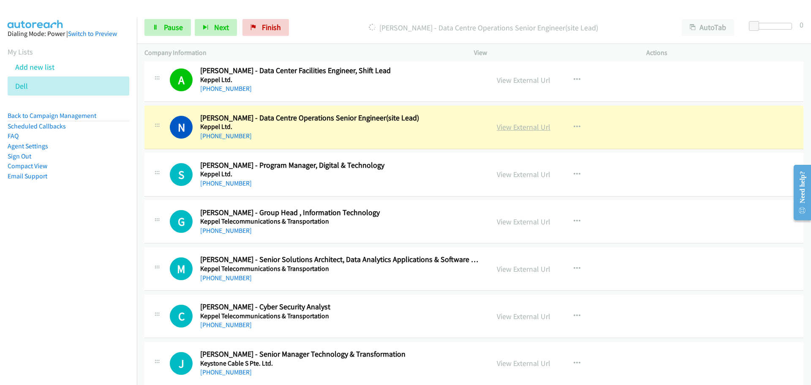
click at [509, 125] on link "View External Url" at bounding box center [524, 127] width 54 height 10
drag, startPoint x: 165, startPoint y: 27, endPoint x: 102, endPoint y: 54, distance: 68.5
click at [165, 27] on span "Pause" at bounding box center [173, 27] width 19 height 10
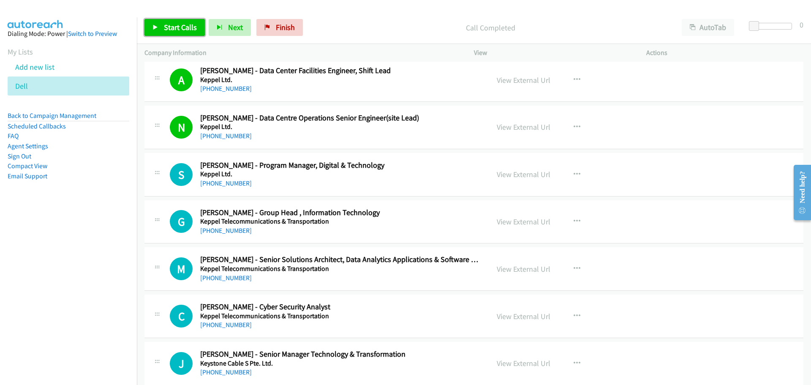
click at [185, 27] on span "Start Calls" at bounding box center [180, 27] width 33 height 10
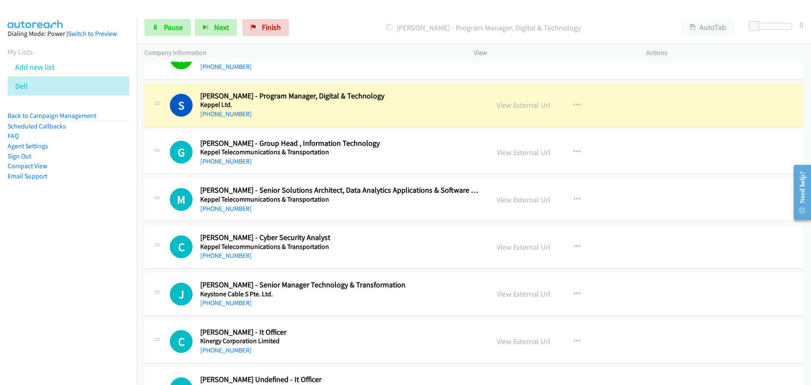
scroll to position [211, 0]
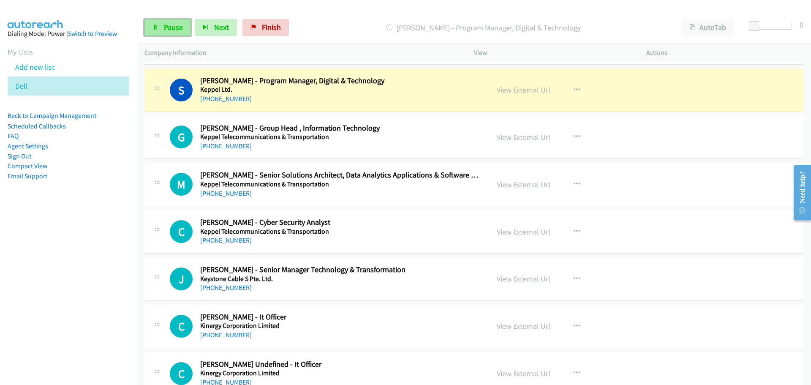
click at [170, 30] on span "Pause" at bounding box center [173, 27] width 19 height 10
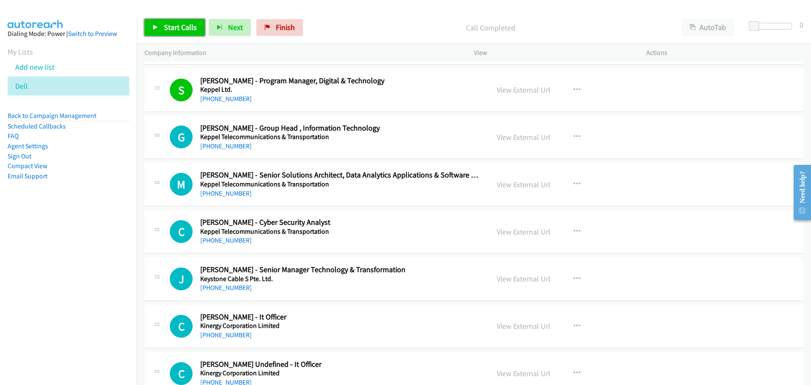
click at [153, 26] on icon at bounding box center [155, 28] width 6 height 6
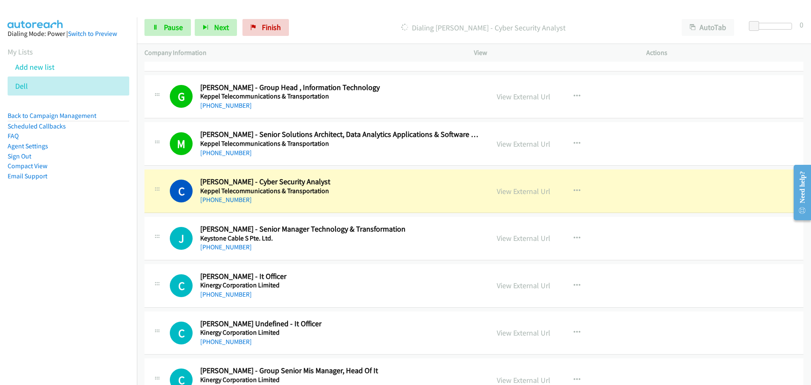
scroll to position [296, 0]
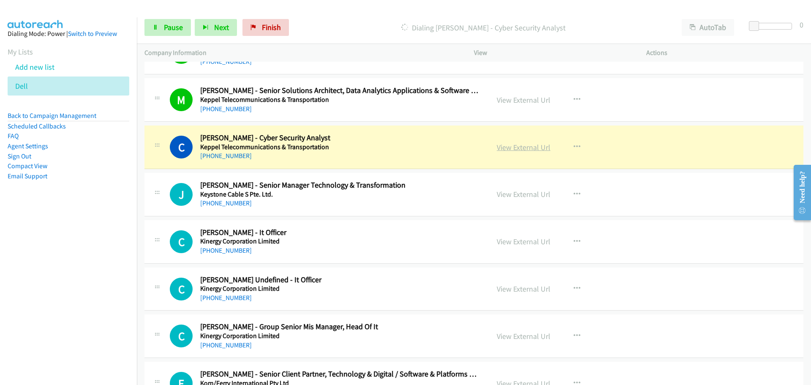
click at [520, 145] on link "View External Url" at bounding box center [524, 147] width 54 height 10
click at [168, 27] on span "Pause" at bounding box center [173, 27] width 19 height 10
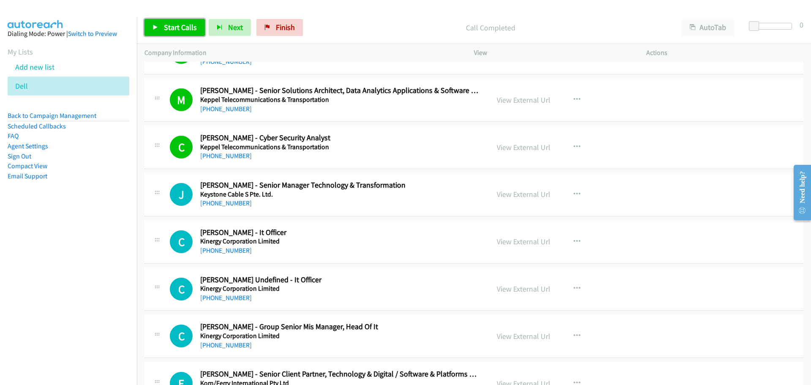
click at [170, 30] on span "Start Calls" at bounding box center [180, 27] width 33 height 10
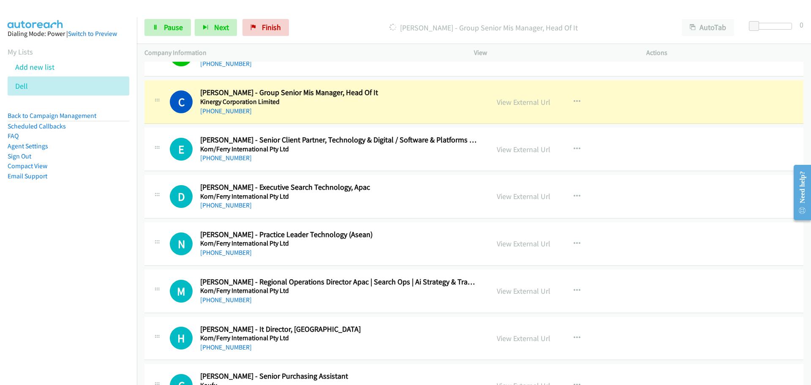
scroll to position [549, 0]
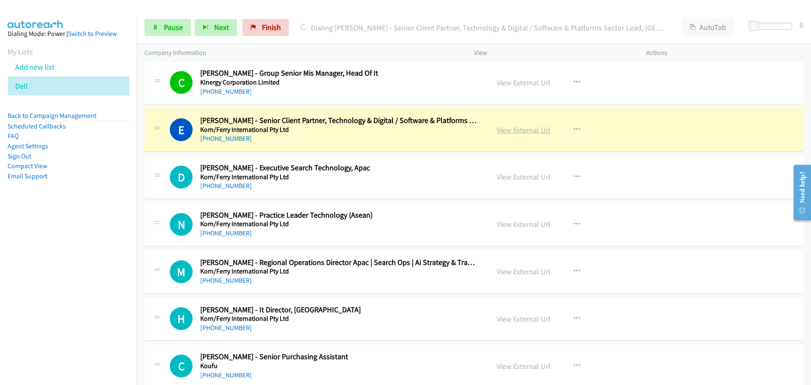
click at [529, 125] on link "View External Url" at bounding box center [524, 130] width 54 height 10
click at [170, 25] on span "Pause" at bounding box center [173, 27] width 19 height 10
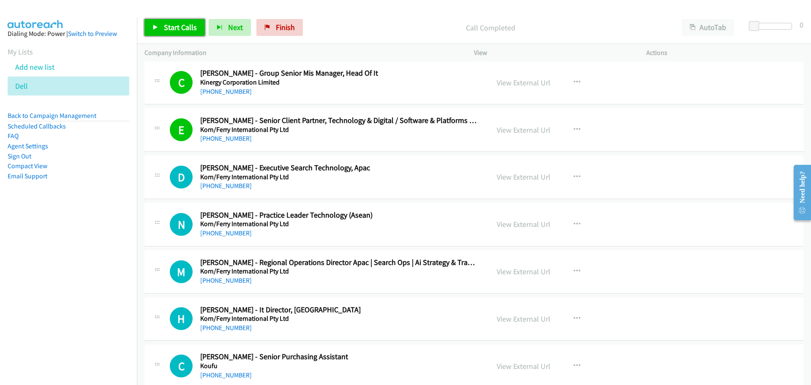
click at [183, 27] on span "Start Calls" at bounding box center [180, 27] width 33 height 10
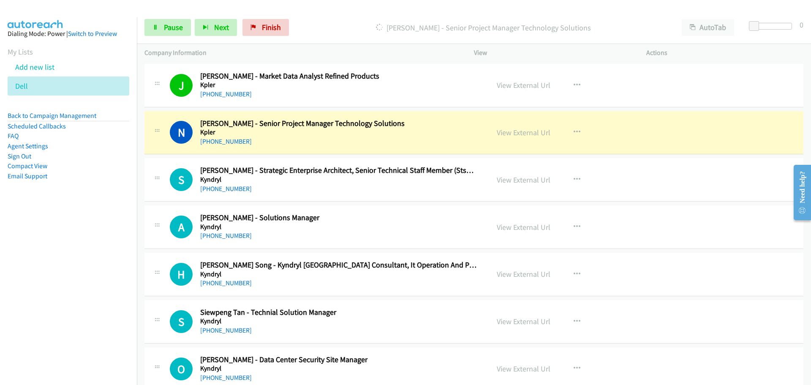
scroll to position [1014, 0]
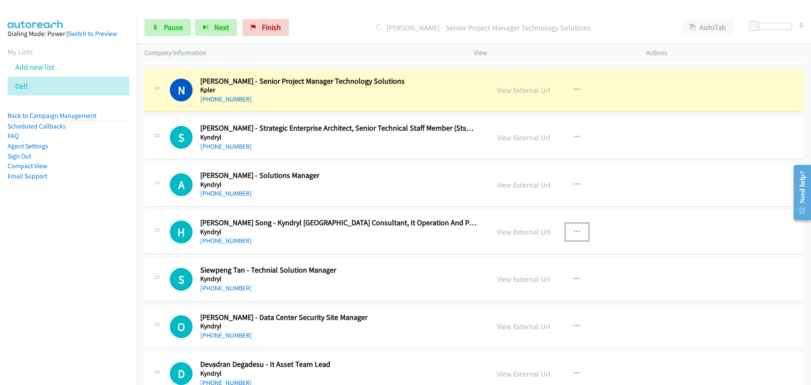
click at [574, 229] on icon "button" at bounding box center [577, 232] width 7 height 7
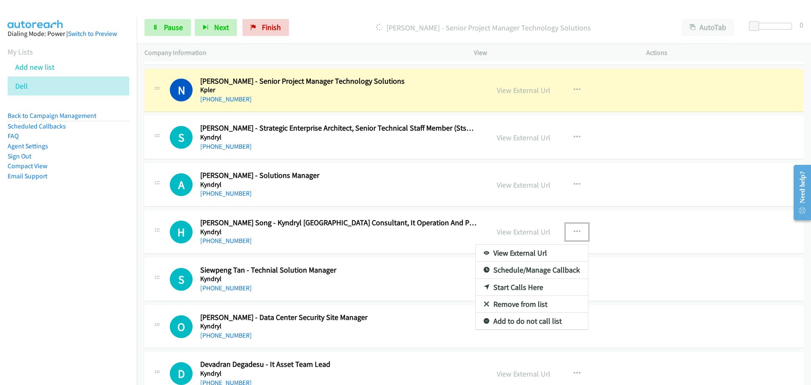
click at [503, 291] on link "Start Calls Here" at bounding box center [532, 287] width 112 height 17
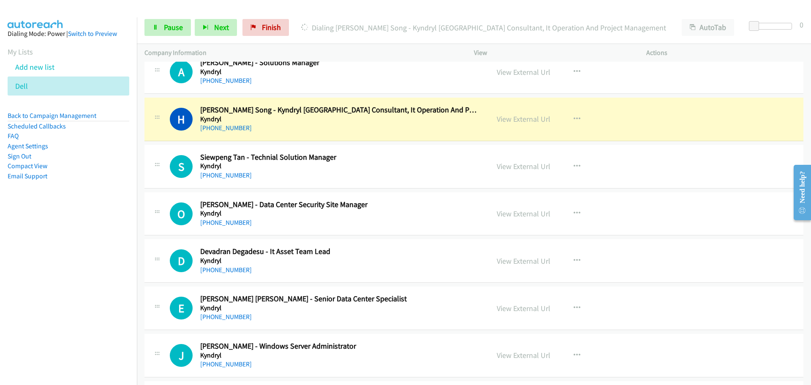
scroll to position [1140, 0]
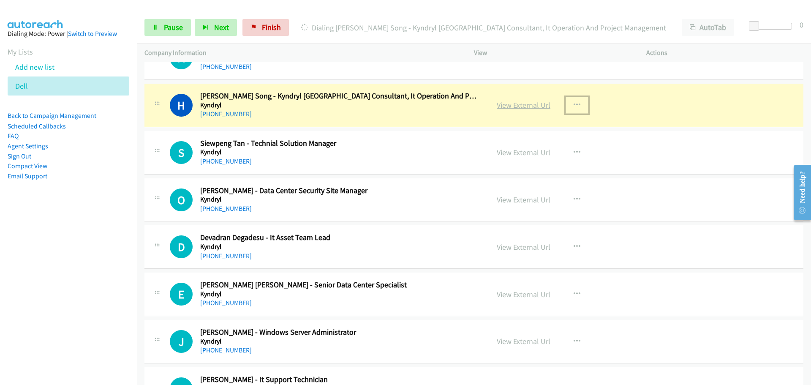
click at [516, 104] on link "View External Url" at bounding box center [524, 105] width 54 height 10
click at [506, 104] on link "View External Url" at bounding box center [524, 105] width 54 height 10
click at [169, 28] on span "Pause" at bounding box center [173, 27] width 19 height 10
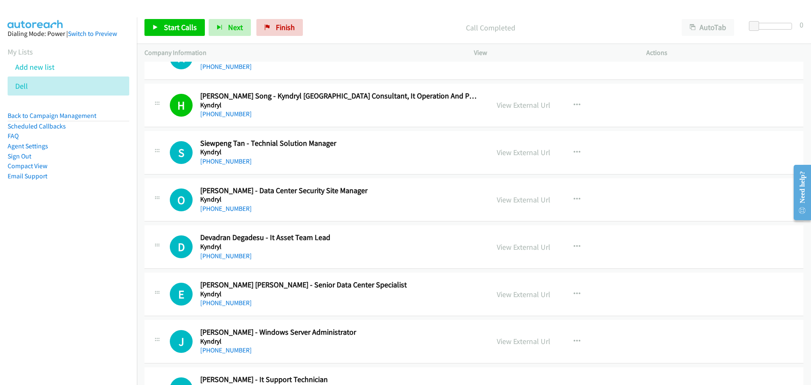
click at [181, 38] on div "Start Calls Pause Next Finish Call Completed AutoTab AutoTab 0" at bounding box center [474, 27] width 674 height 33
click at [181, 30] on span "Start Calls" at bounding box center [180, 27] width 33 height 10
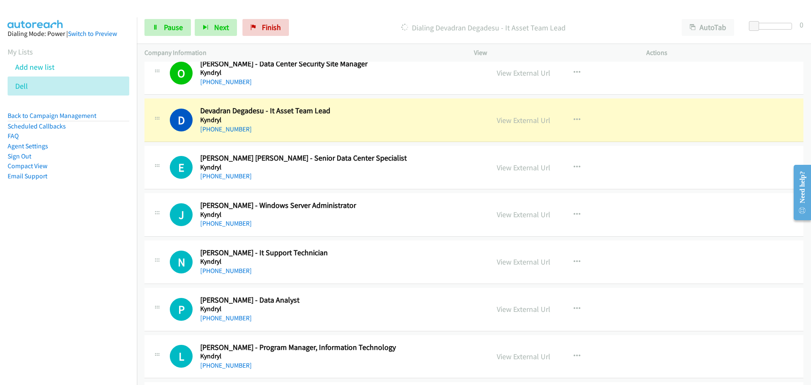
scroll to position [1309, 0]
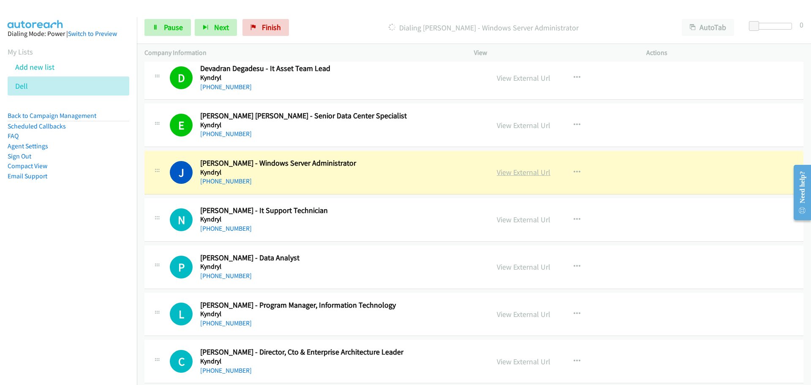
click at [522, 173] on link "View External Url" at bounding box center [524, 172] width 54 height 10
click at [170, 23] on span "Pause" at bounding box center [173, 27] width 19 height 10
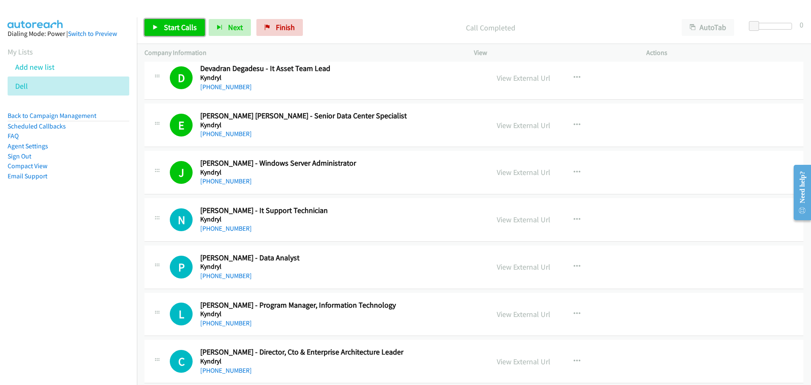
click at [170, 26] on span "Start Calls" at bounding box center [180, 27] width 33 height 10
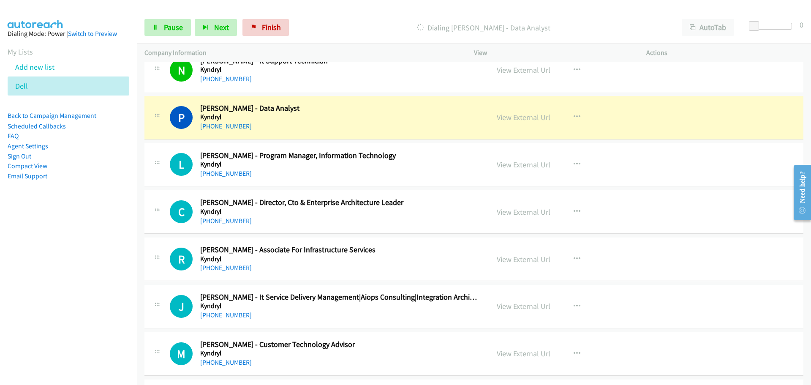
scroll to position [1478, 0]
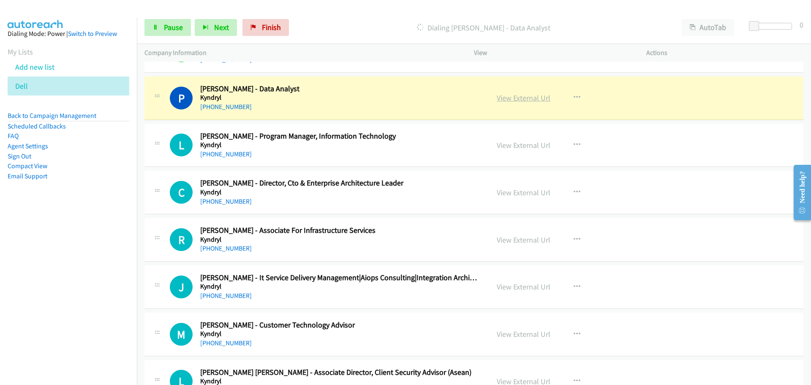
click at [515, 99] on link "View External Url" at bounding box center [524, 98] width 54 height 10
click at [168, 30] on span "Pause" at bounding box center [173, 27] width 19 height 10
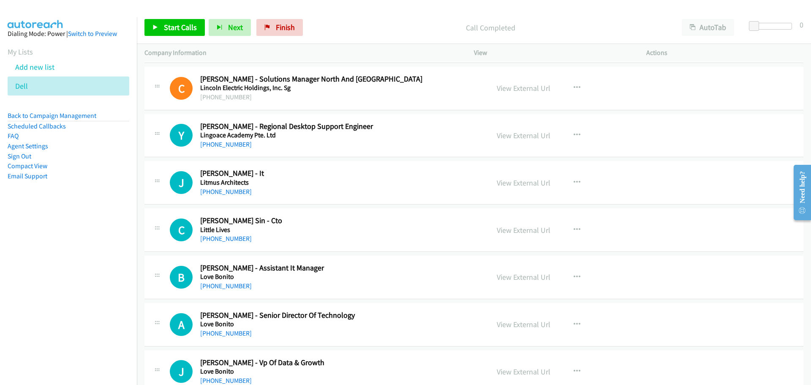
scroll to position [2999, 0]
click at [517, 180] on link "View External Url" at bounding box center [524, 183] width 54 height 10
click at [577, 131] on button "button" at bounding box center [577, 135] width 23 height 17
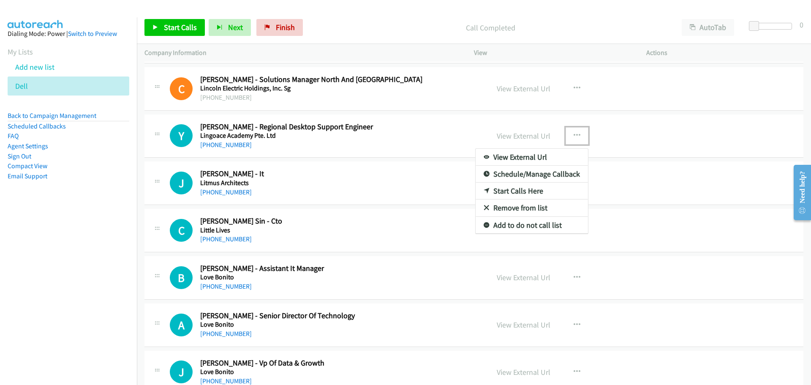
click at [522, 193] on link "Start Calls Here" at bounding box center [532, 190] width 112 height 17
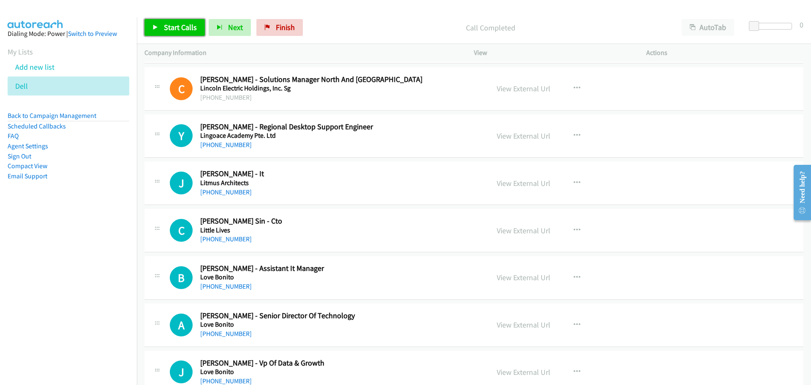
click at [182, 25] on span "Start Calls" at bounding box center [180, 27] width 33 height 10
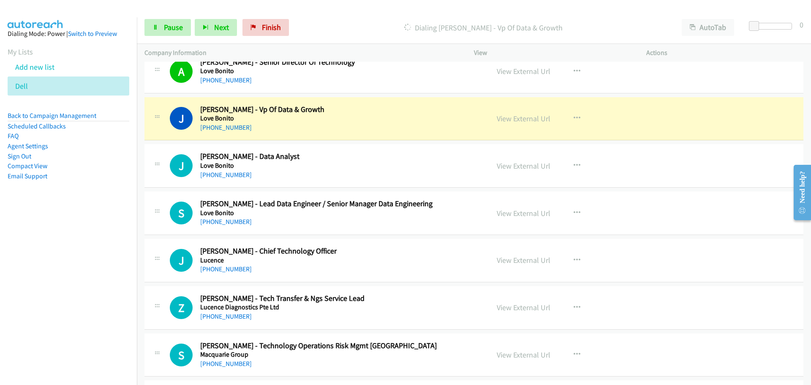
scroll to position [3295, 0]
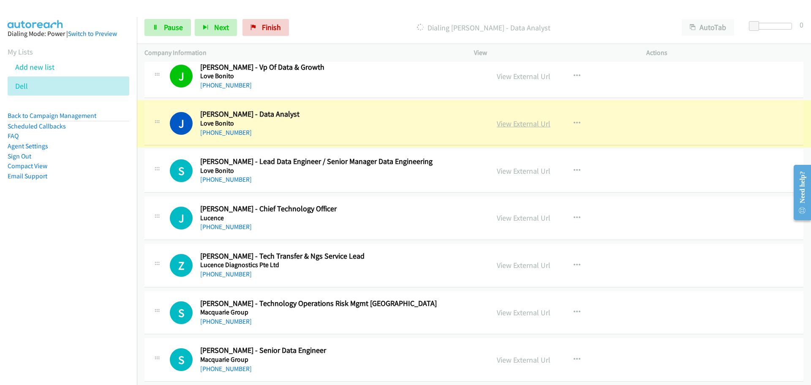
click at [528, 126] on link "View External Url" at bounding box center [524, 124] width 54 height 10
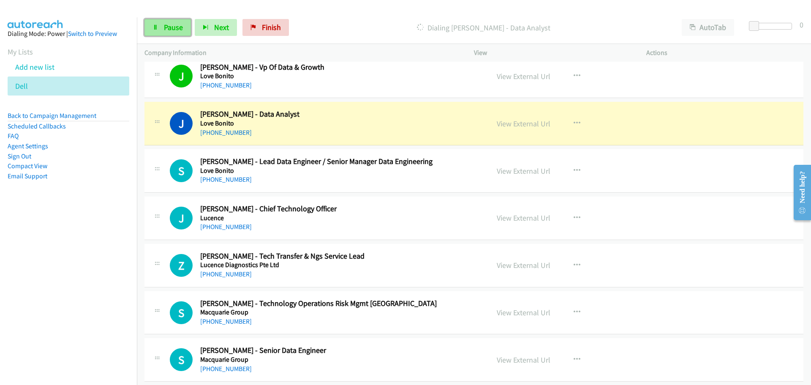
click at [165, 25] on span "Pause" at bounding box center [173, 27] width 19 height 10
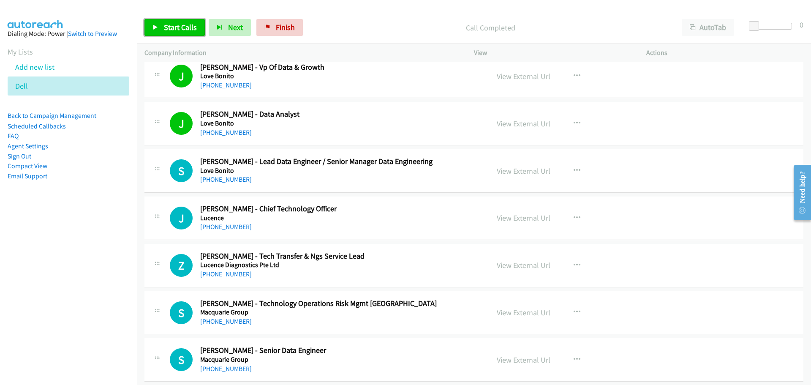
click at [187, 25] on span "Start Calls" at bounding box center [180, 27] width 33 height 10
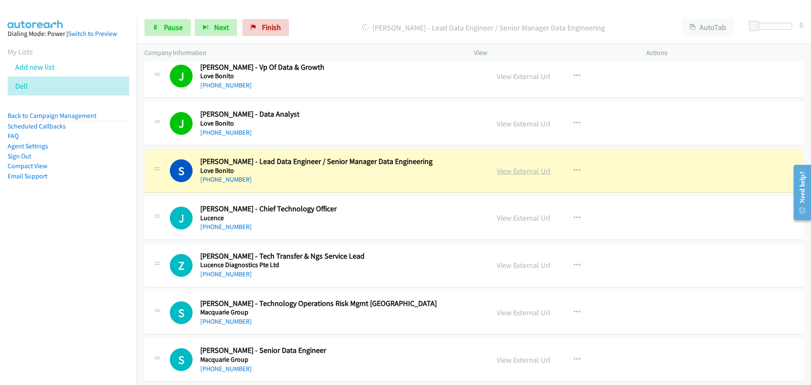
click at [528, 169] on link "View External Url" at bounding box center [524, 171] width 54 height 10
click at [167, 29] on span "Pause" at bounding box center [173, 27] width 19 height 10
